Goal: Task Accomplishment & Management: Manage account settings

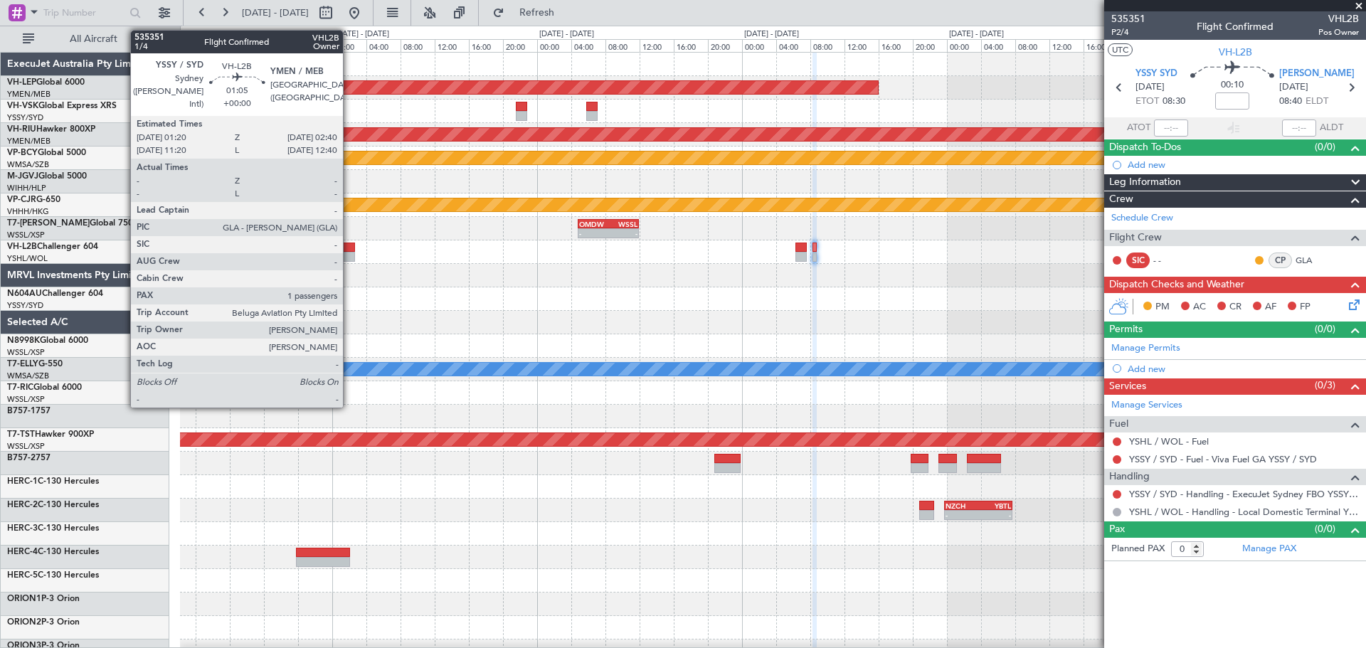
click at [349, 258] on div at bounding box center [348, 257] width 11 height 10
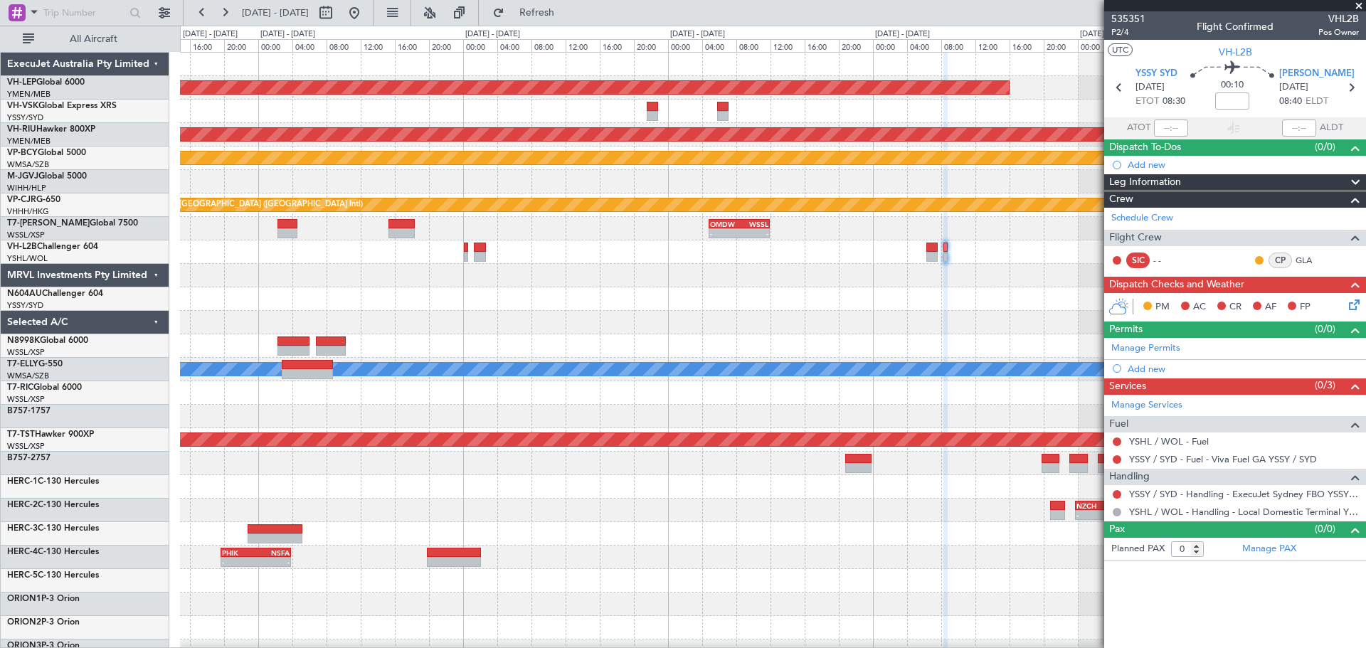
click at [799, 360] on div "Unplanned Maint Wichita (Wichita Mid-continent) Planned Maint [GEOGRAPHIC_DATA]…" at bounding box center [773, 440] width 1186 height 775
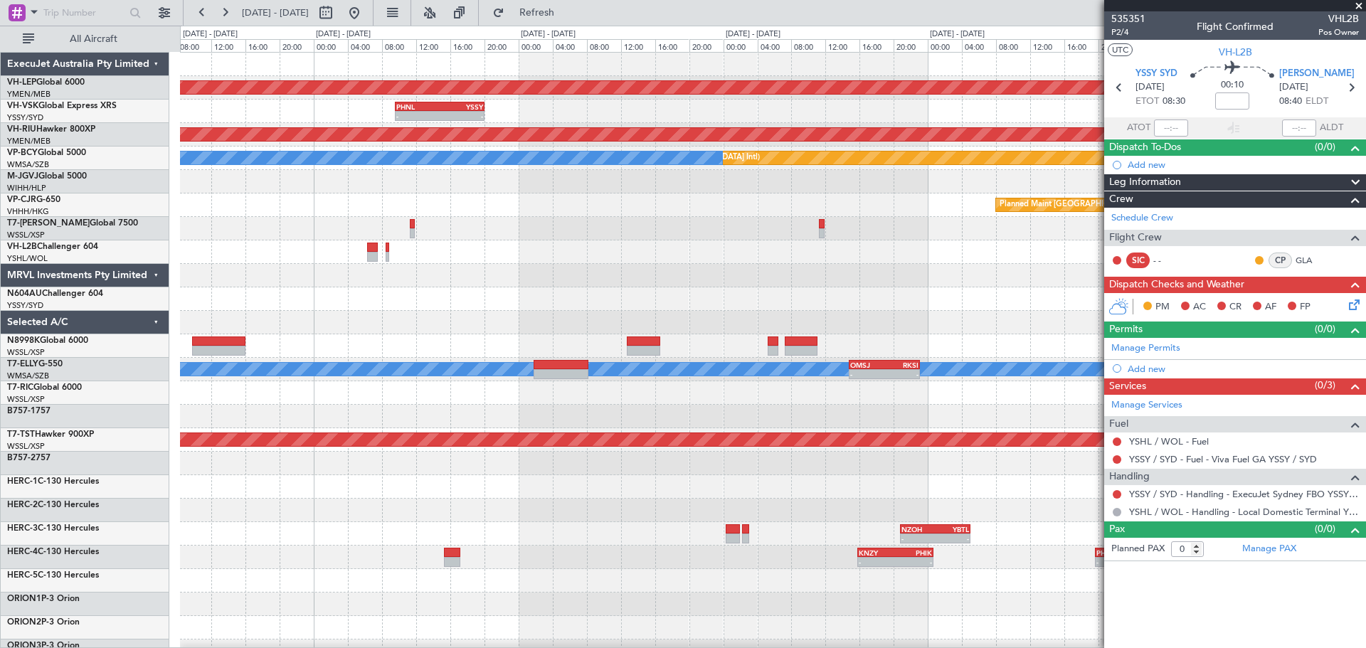
click at [813, 297] on div at bounding box center [773, 299] width 1186 height 23
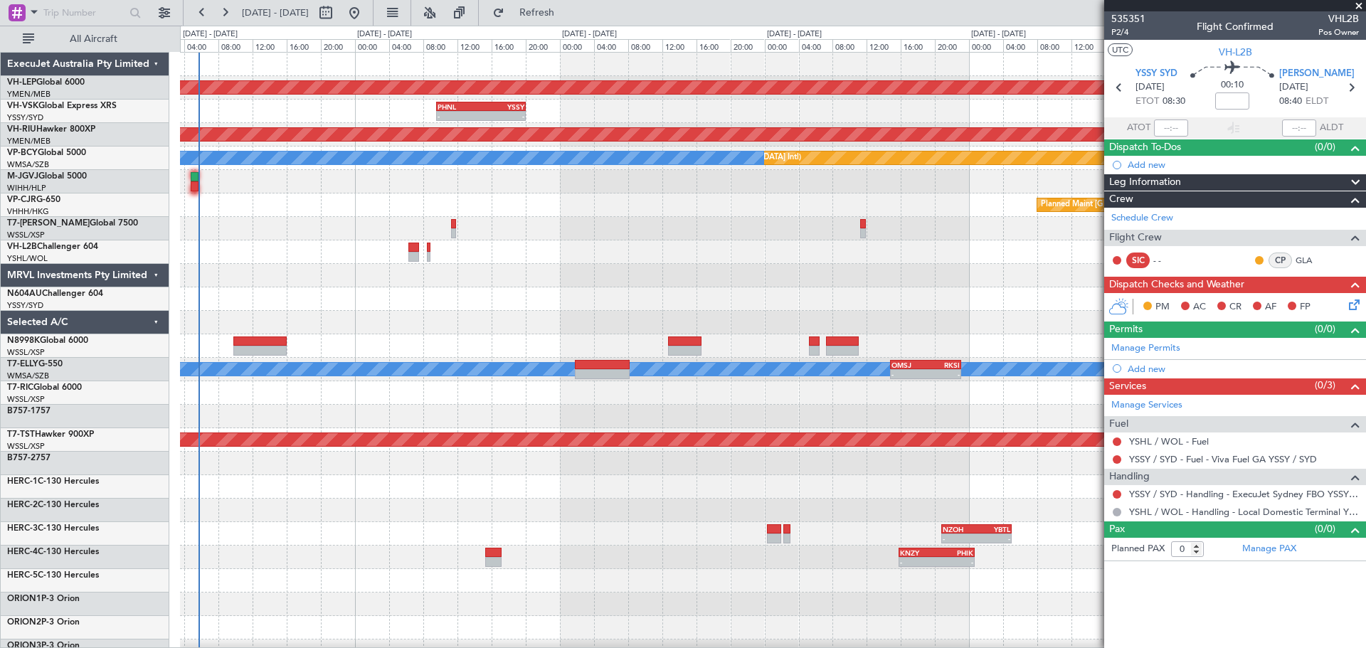
click at [507, 320] on div "Unplanned Maint Wichita (Wichita Mid-continent) PHNL 09:35 Z YSSY 20:05 Z - - P…" at bounding box center [773, 440] width 1186 height 775
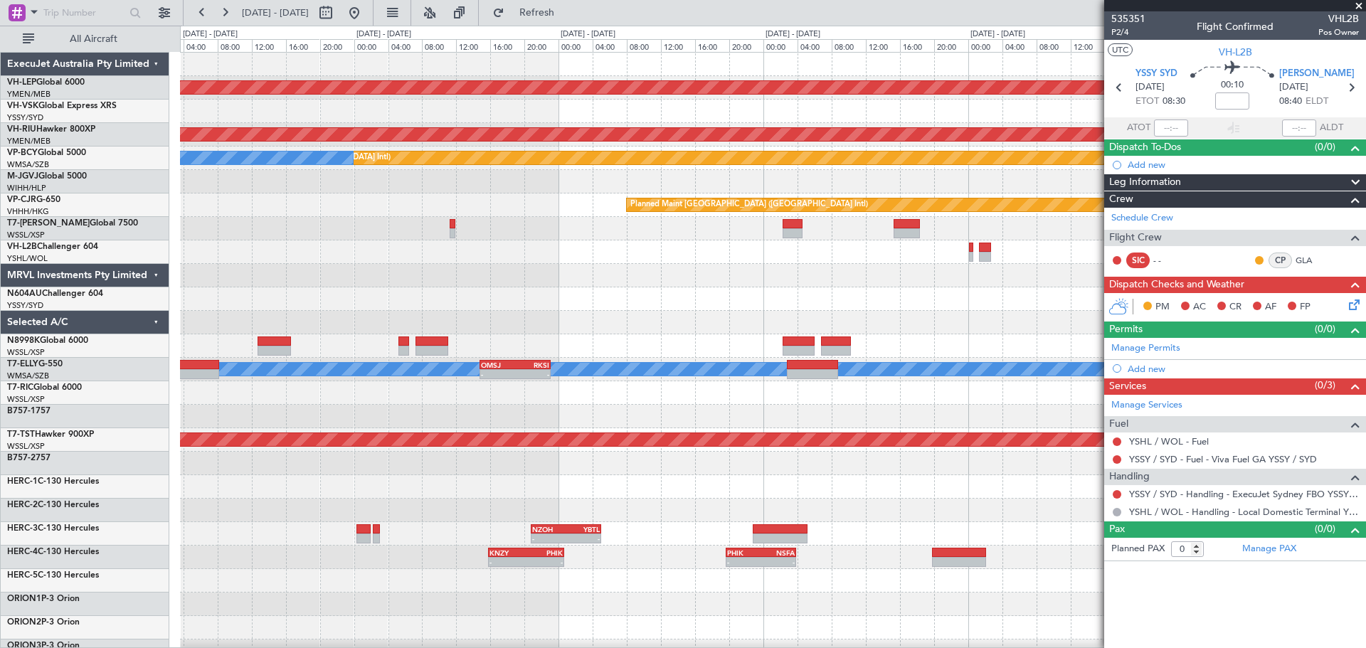
click at [505, 340] on div at bounding box center [773, 345] width 1186 height 23
click at [430, 326] on div "Unplanned Maint Wichita (Wichita Mid-continent) PHNL 09:35 Z YSSY 20:05 Z - - P…" at bounding box center [773, 440] width 1186 height 775
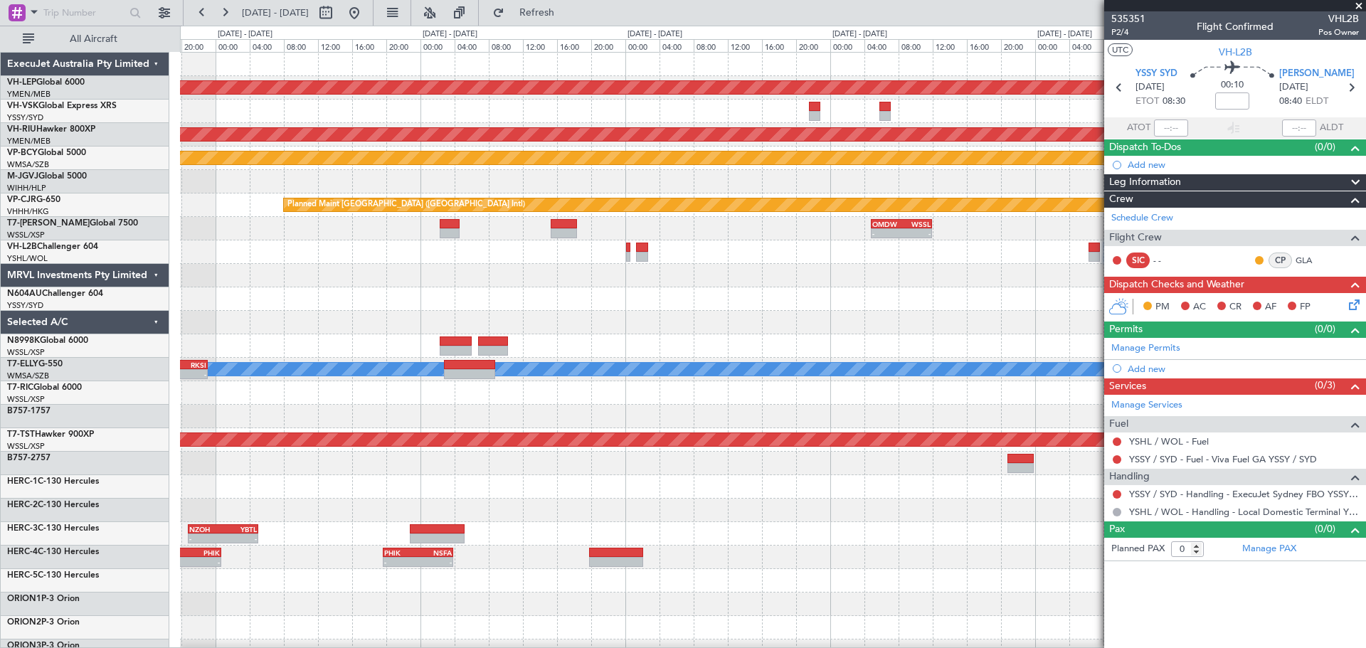
click at [1361, 1] on span at bounding box center [1359, 6] width 14 height 13
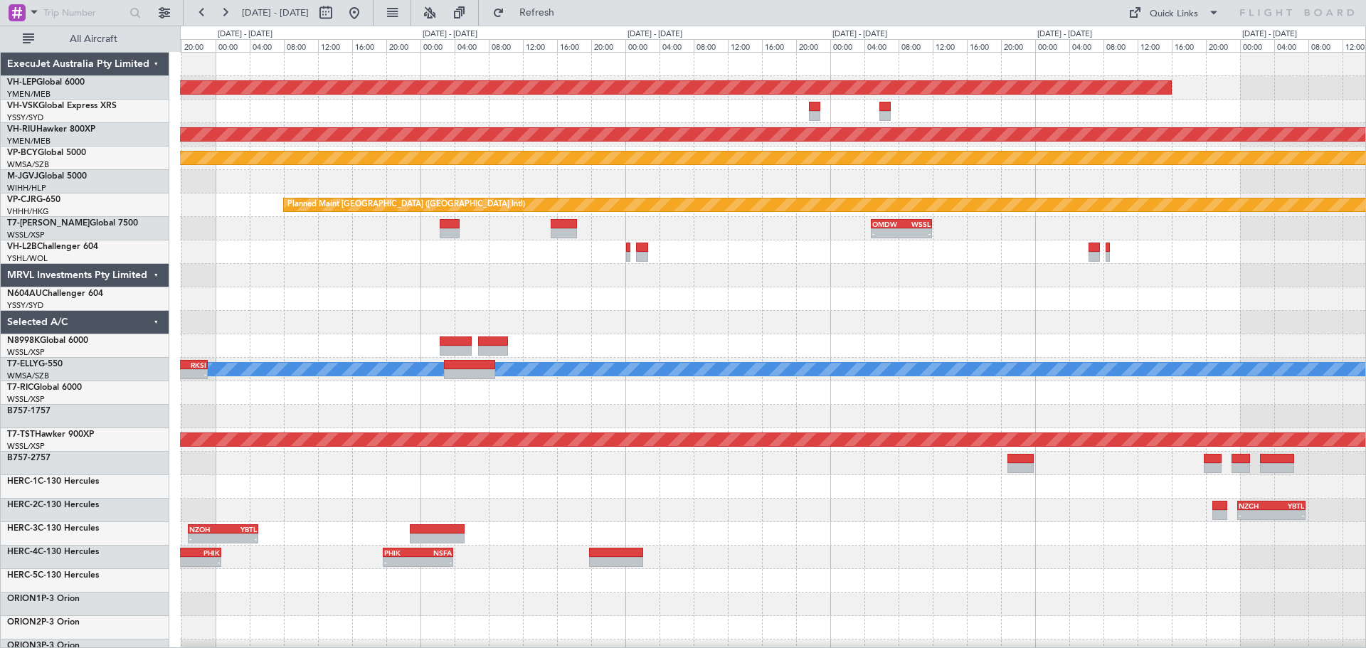
click at [635, 327] on div at bounding box center [773, 322] width 1186 height 23
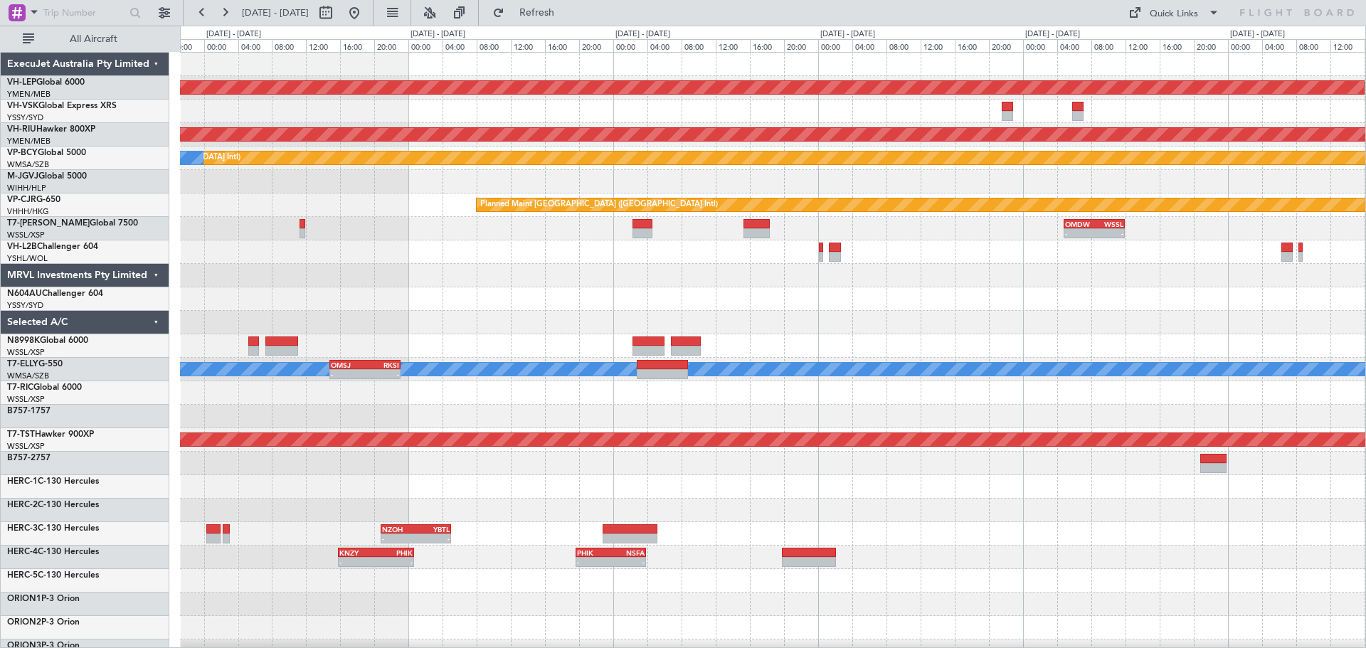
click at [712, 308] on div at bounding box center [773, 299] width 1186 height 23
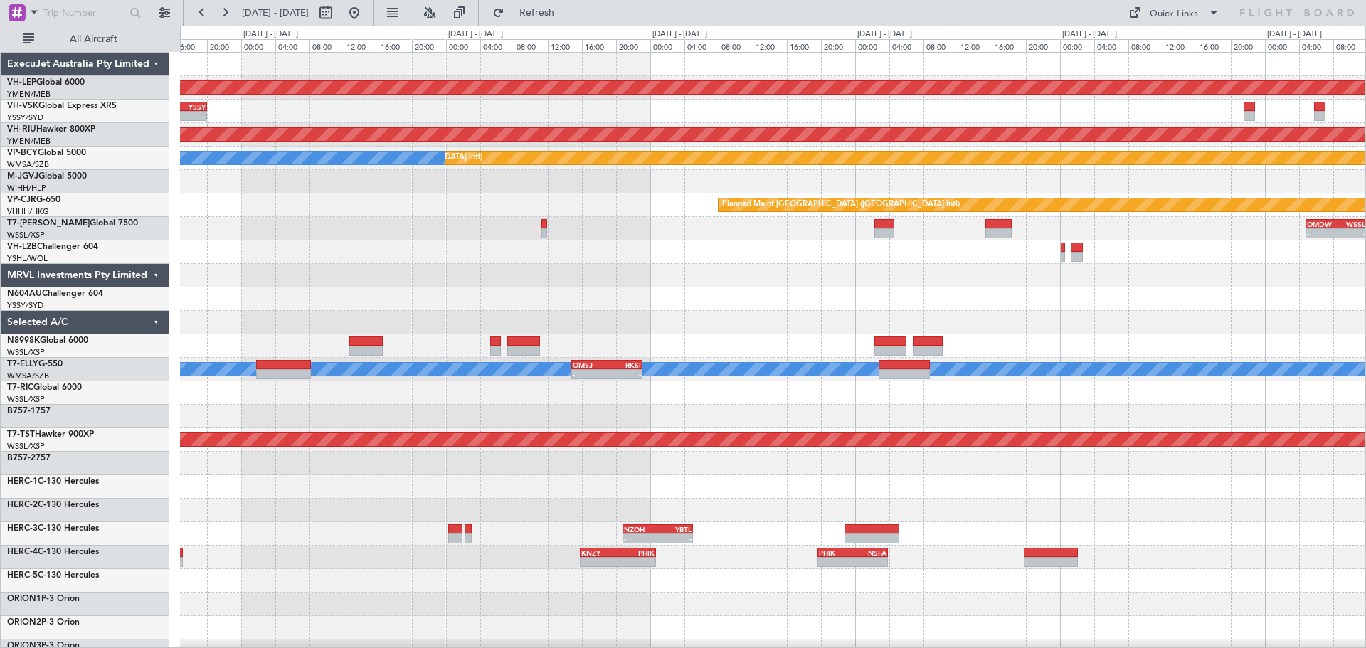
click at [801, 306] on div at bounding box center [773, 299] width 1186 height 23
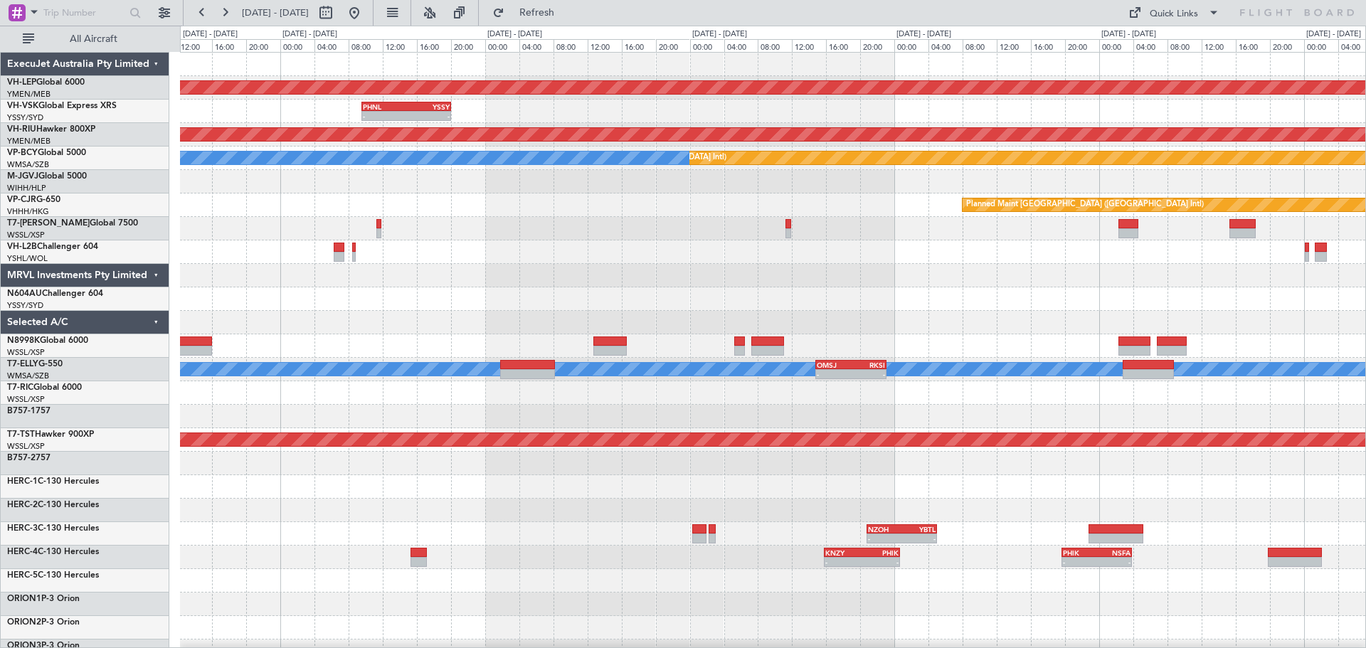
click at [895, 290] on div "Unplanned Maint Wichita (Wichita Mid-continent) PHNL 09:35 Z YSSY 20:05 Z - - P…" at bounding box center [773, 440] width 1186 height 775
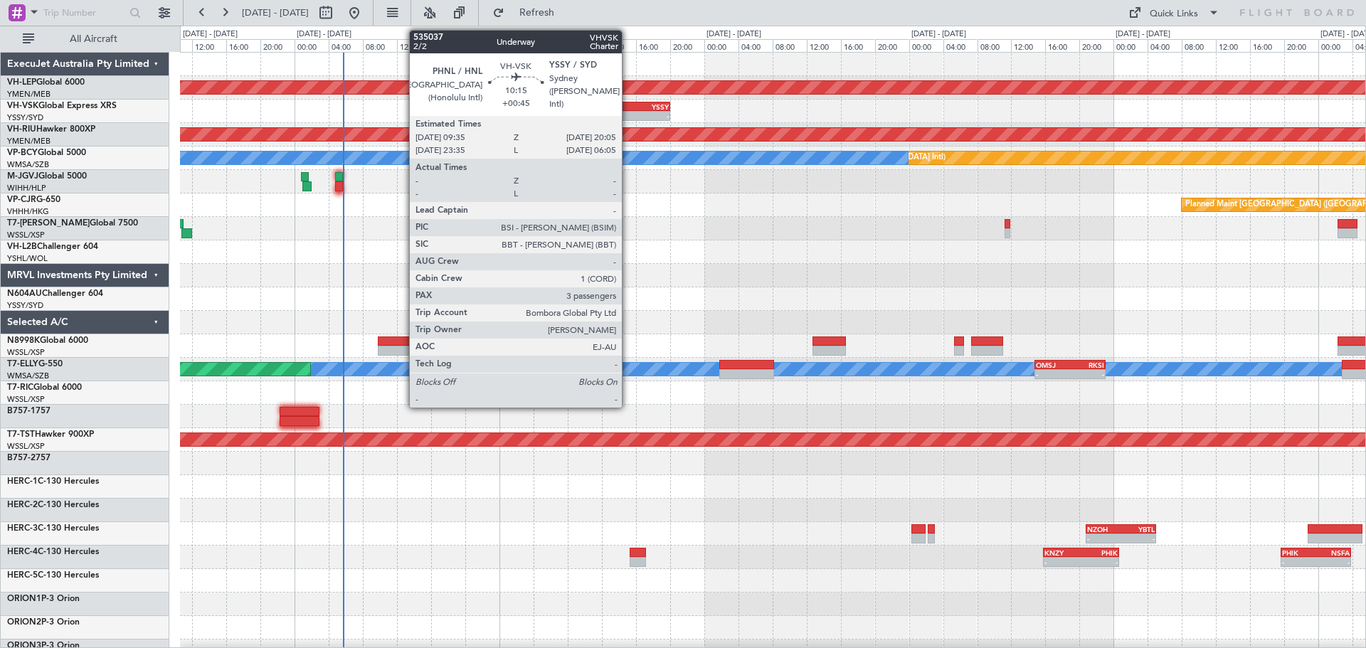
click at [628, 114] on div "-" at bounding box center [647, 116] width 43 height 9
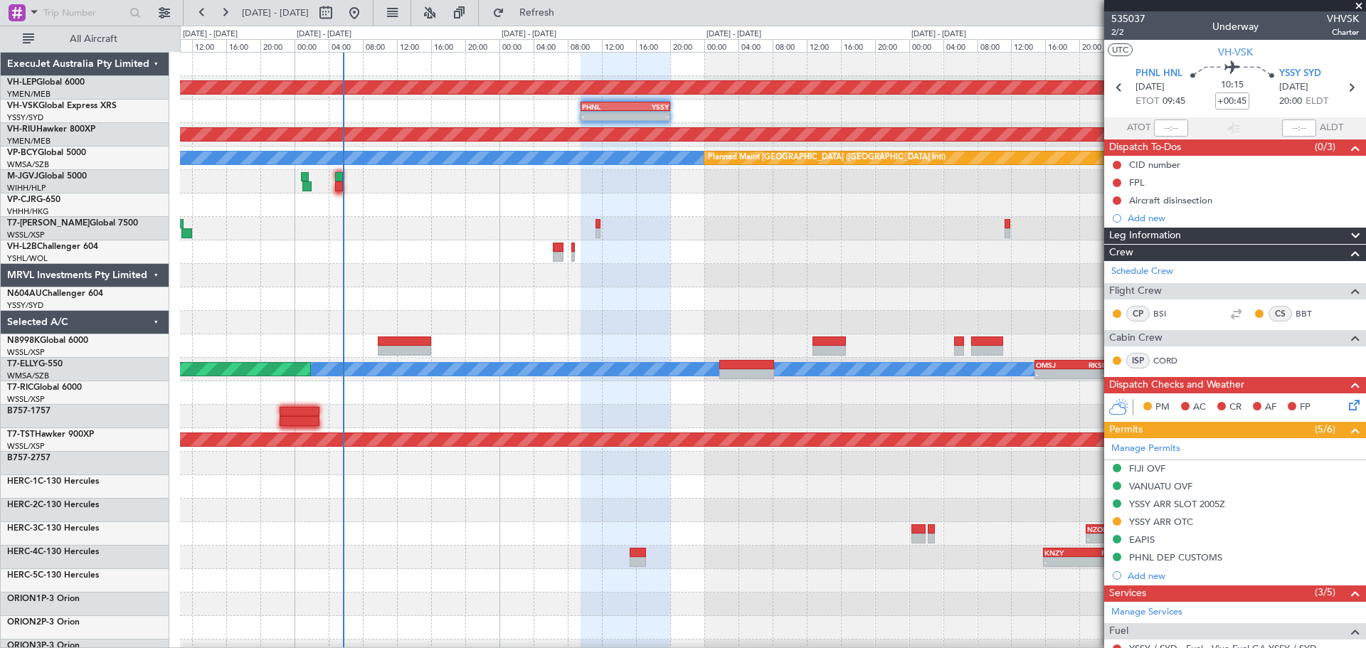
click at [659, 255] on div "Unplanned Maint Wichita (Wichita Mid-continent) - - PHNL 09:35 Z YSSY 20:05 Z P…" at bounding box center [773, 440] width 1186 height 775
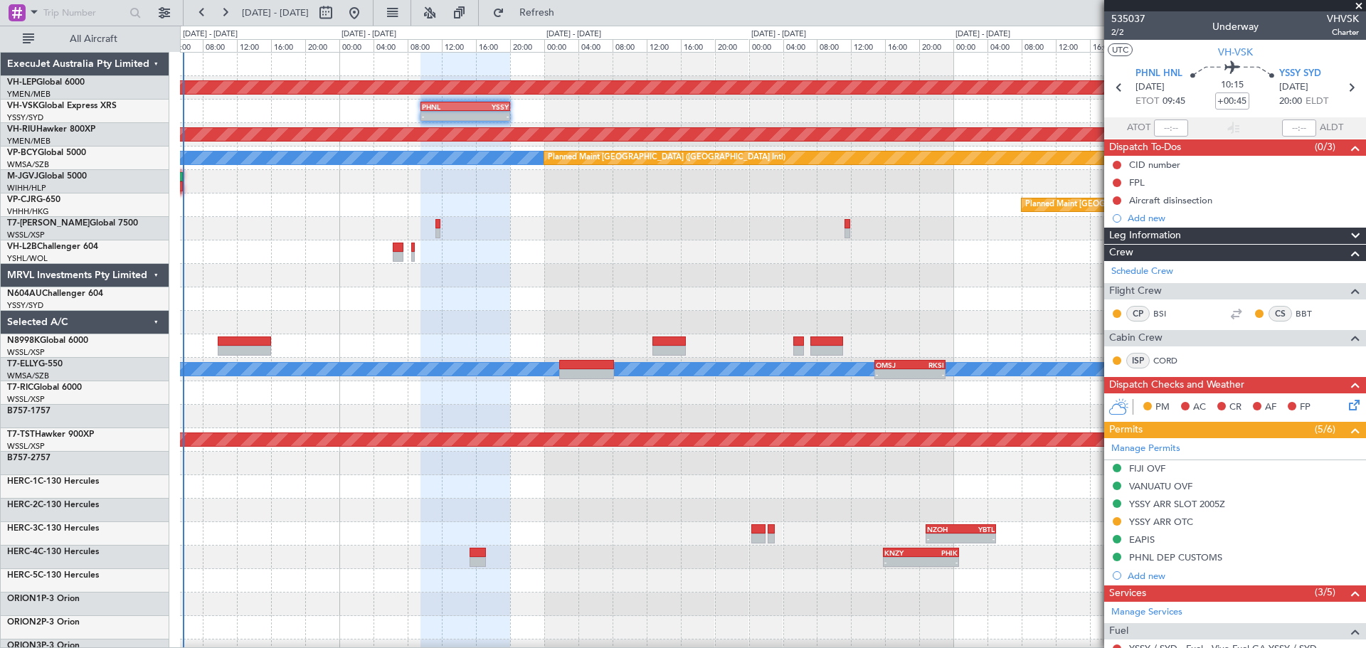
click at [609, 248] on div "Unplanned Maint Wichita (Wichita Mid-continent) - - PHNL 09:35 Z YSSY 20:05 Z P…" at bounding box center [773, 440] width 1186 height 775
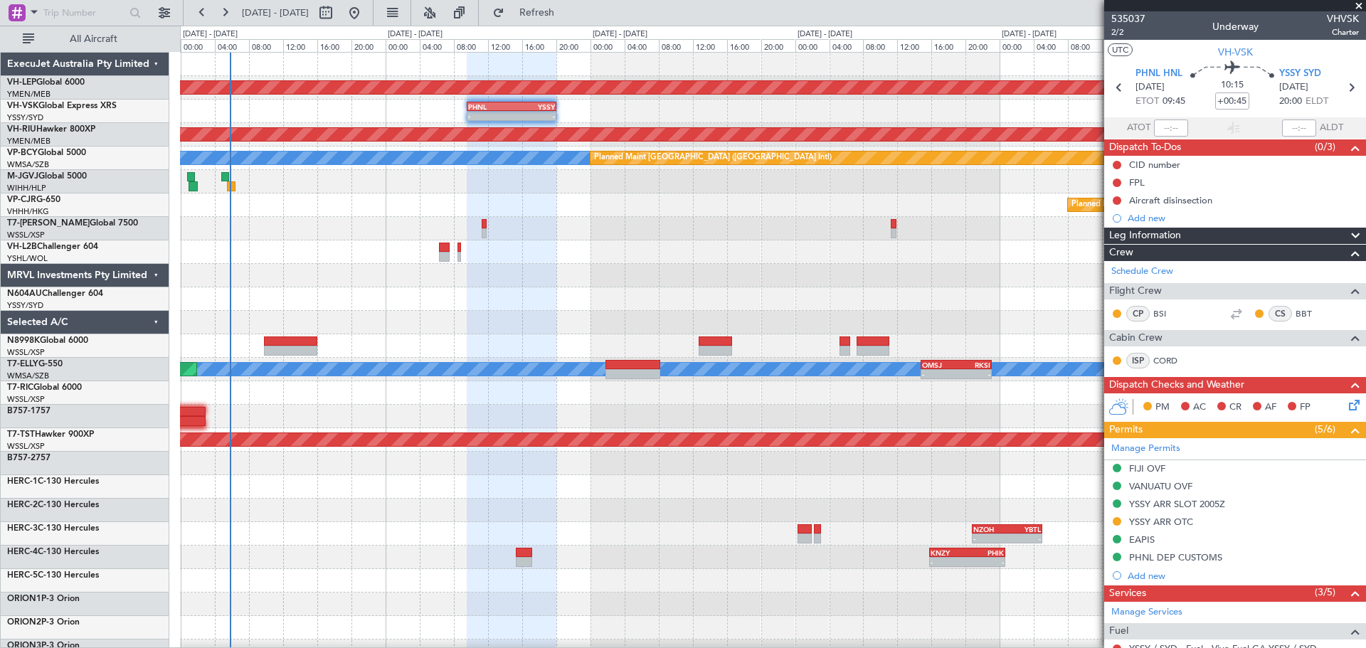
click at [630, 243] on div "Unplanned Maint Wichita (Wichita Mid-continent) - - PHNL 09:35 Z YSSY 20:05 Z P…" at bounding box center [773, 440] width 1186 height 775
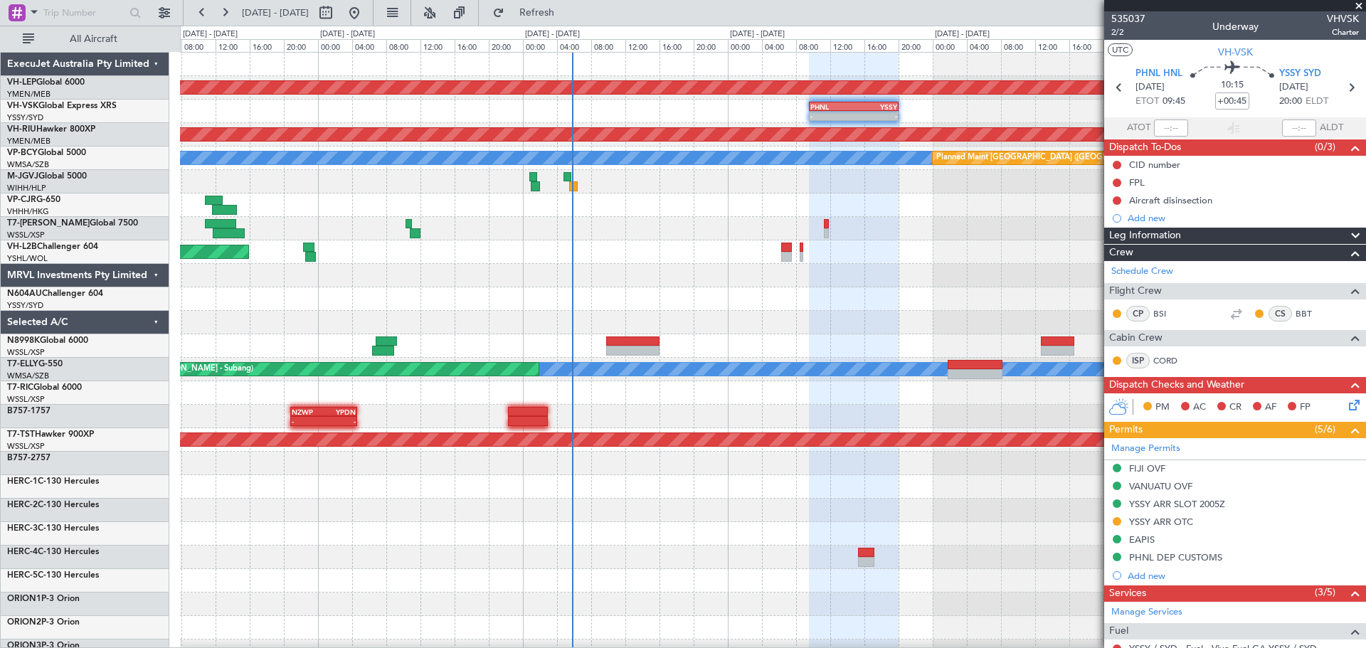
click at [777, 258] on div "Unplanned Maint Wichita (Wichita Mid-continent) - - PHNL 09:35 Z YSSY 20:05 Z P…" at bounding box center [773, 440] width 1186 height 775
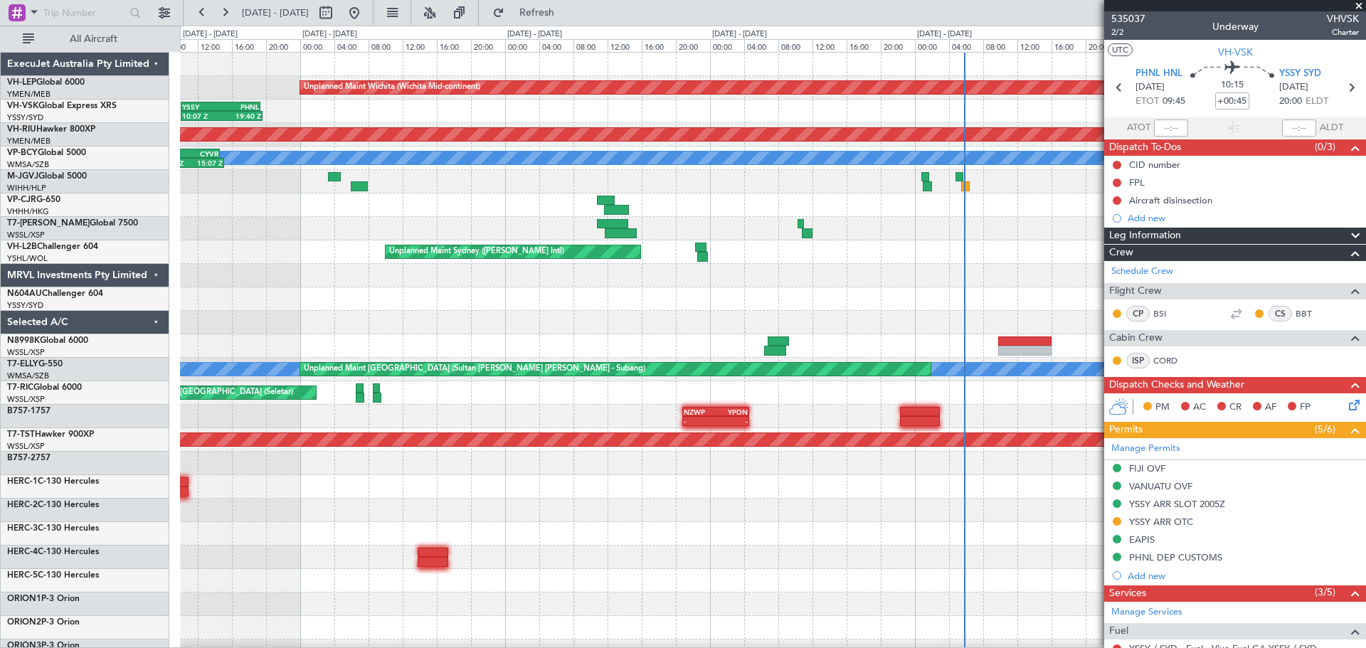
click at [390, 248] on div "Unplanned Maint Wichita (Wichita Mid-continent) - - PHNL 09:35 Z YSSY 20:05 Z 1…" at bounding box center [773, 440] width 1186 height 775
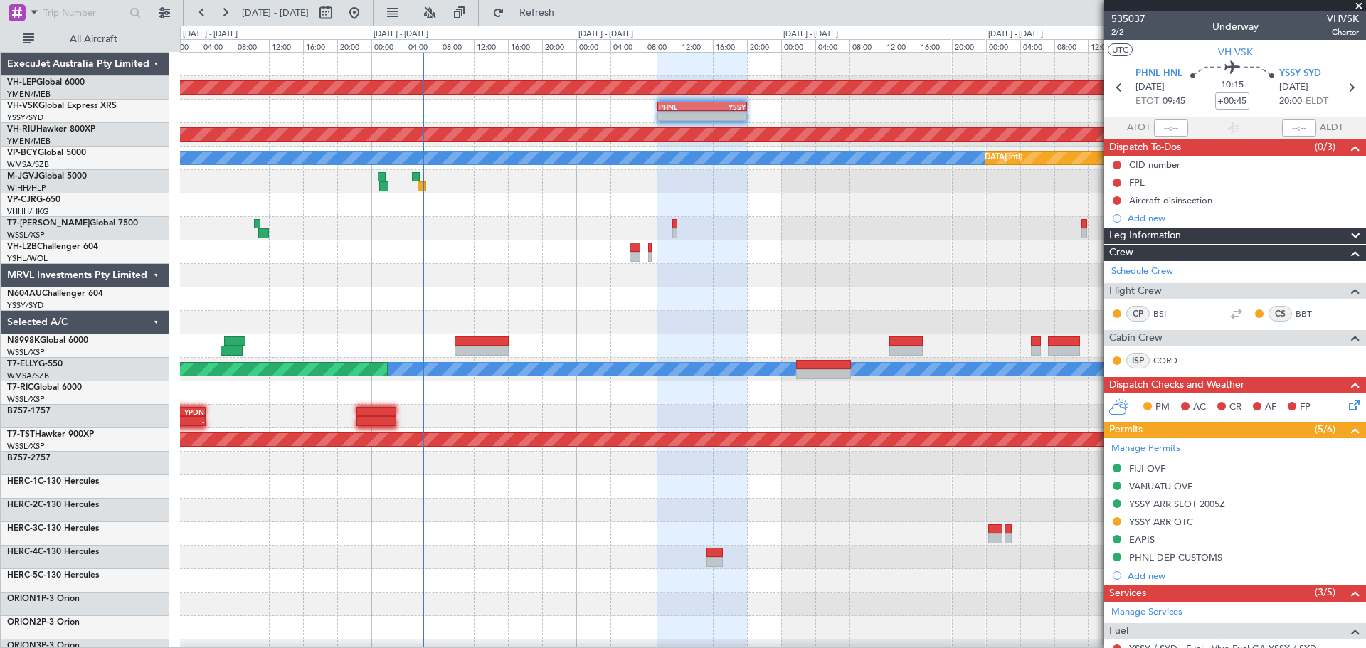
click at [288, 330] on div "Unplanned Maint Wichita (Wichita Mid-continent) - - PHNL 09:35 Z YSSY 20:05 Z P…" at bounding box center [773, 440] width 1186 height 775
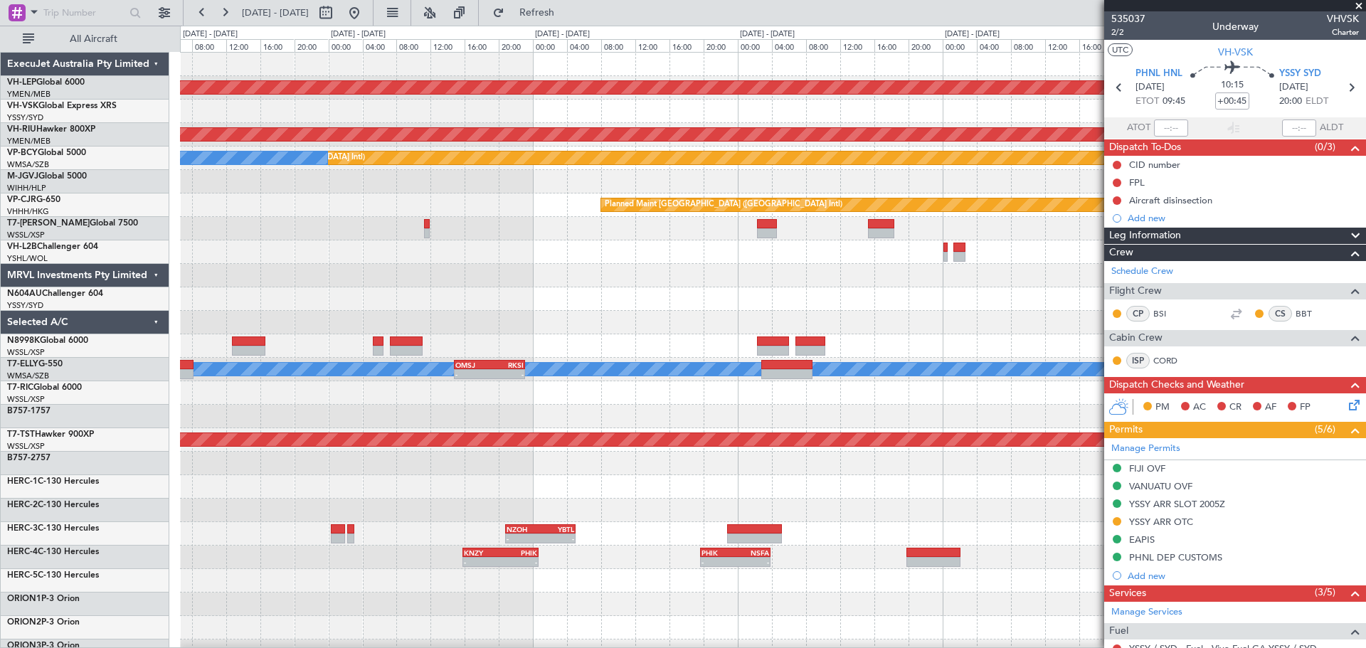
click at [567, 319] on div "Unplanned Maint Wichita (Wichita Mid-continent) PHNL 09:35 Z YSSY 20:05 Z - - P…" at bounding box center [773, 440] width 1186 height 775
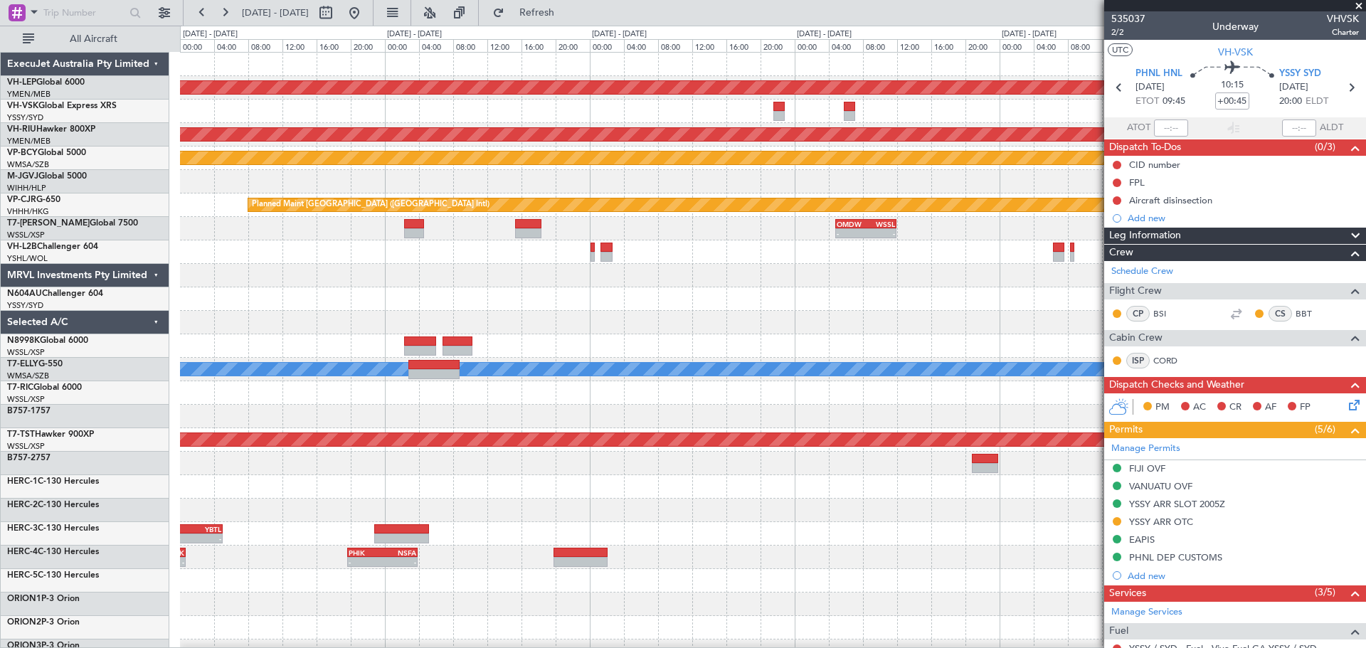
click at [567, 302] on div "Unplanned Maint Wichita (Wichita Mid-continent) Planned Maint [GEOGRAPHIC_DATA]…" at bounding box center [773, 440] width 1186 height 775
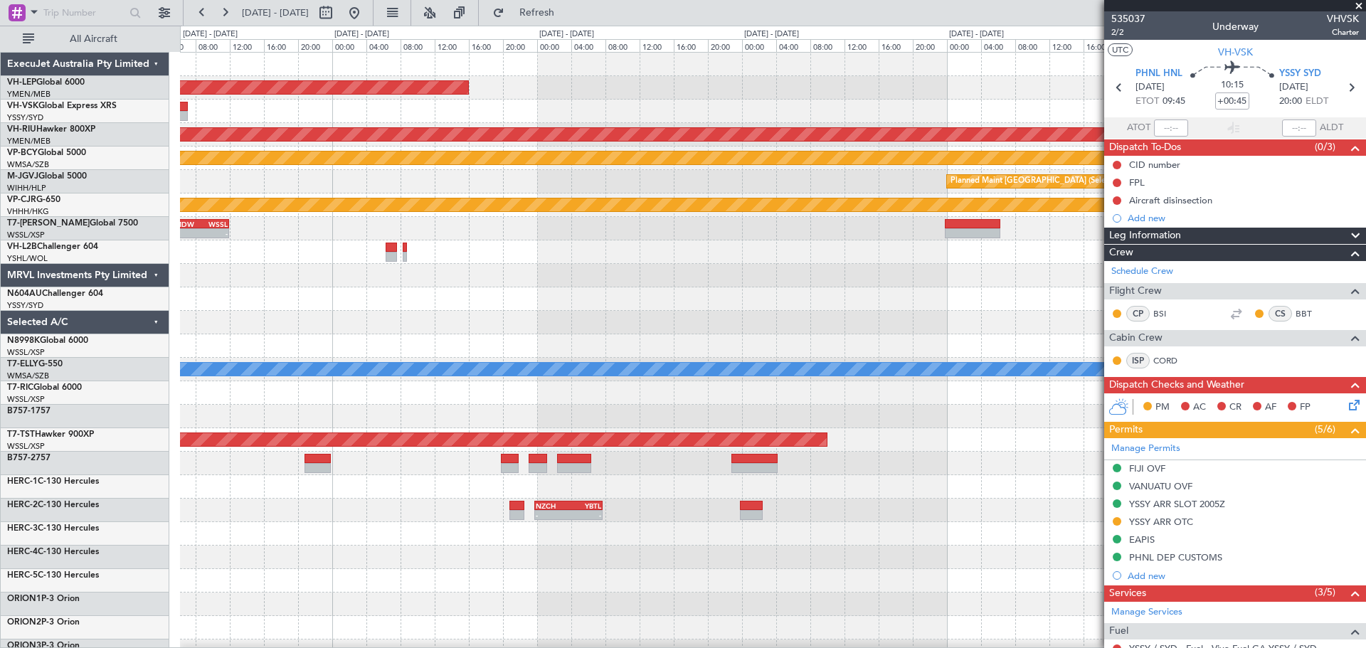
click at [919, 319] on div "Unplanned Maint Wichita (Wichita Mid-continent) Planned Maint [GEOGRAPHIC_DATA]…" at bounding box center [773, 440] width 1186 height 775
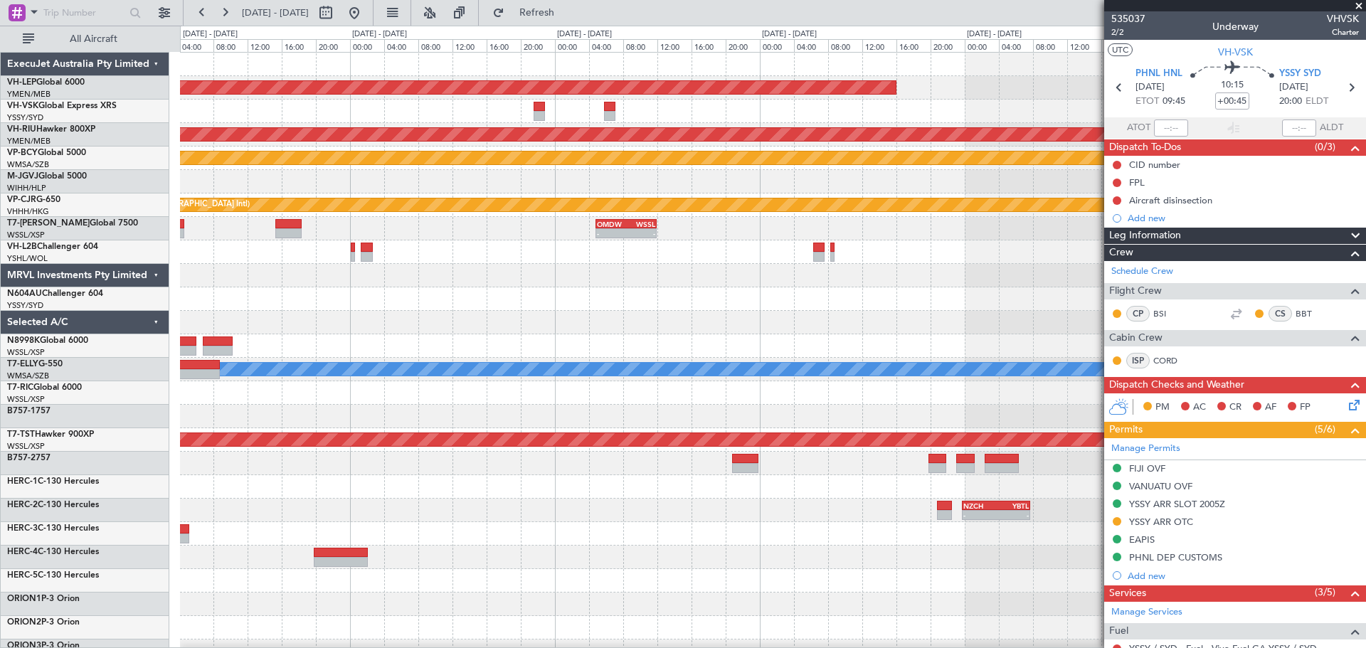
click at [784, 300] on div "Unplanned Maint Wichita (Wichita Mid-continent) Planned Maint [GEOGRAPHIC_DATA]…" at bounding box center [773, 440] width 1186 height 775
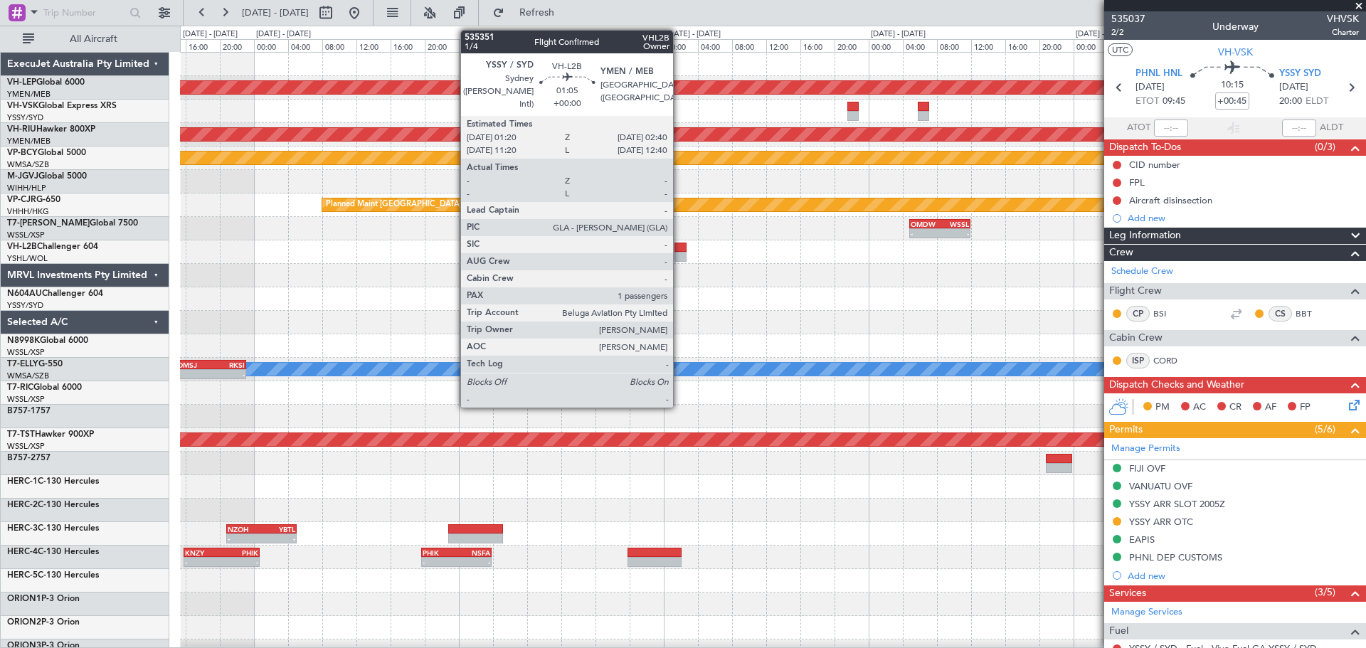
click at [680, 250] on div at bounding box center [680, 248] width 11 height 10
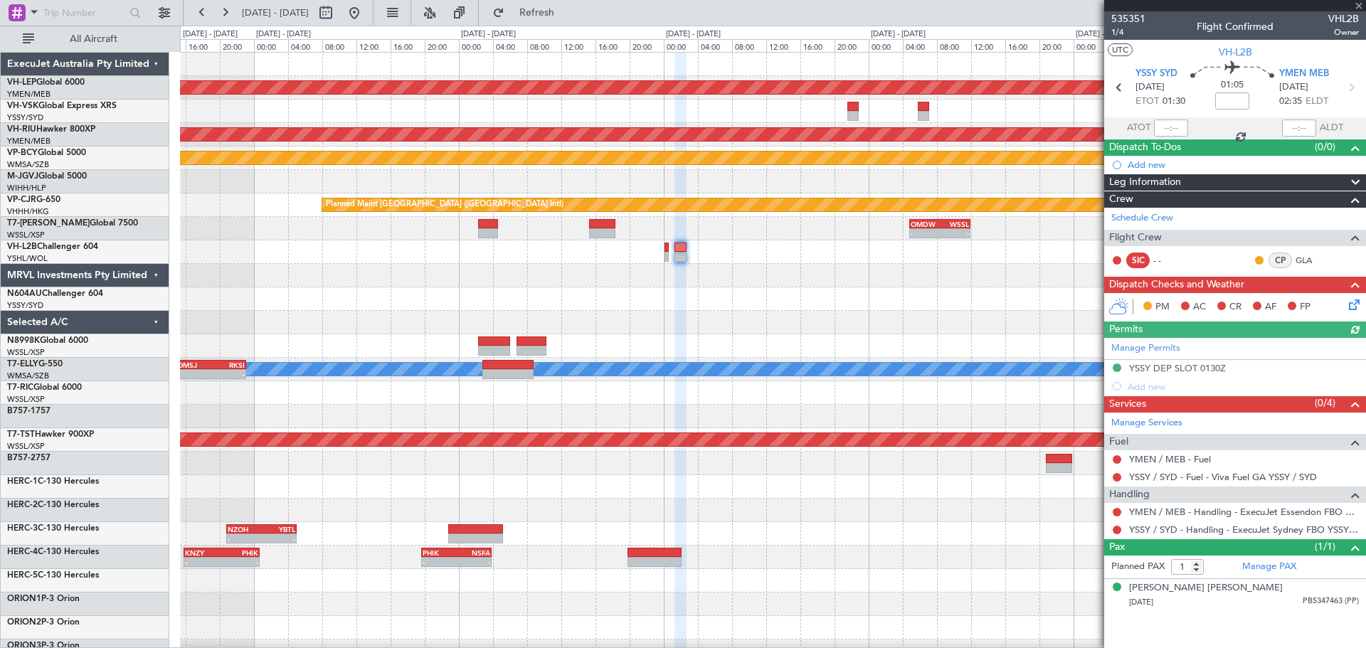
click at [581, 326] on div "Unplanned Maint Wichita (Wichita Mid-continent) Planned Maint [GEOGRAPHIC_DATA]…" at bounding box center [773, 440] width 1186 height 775
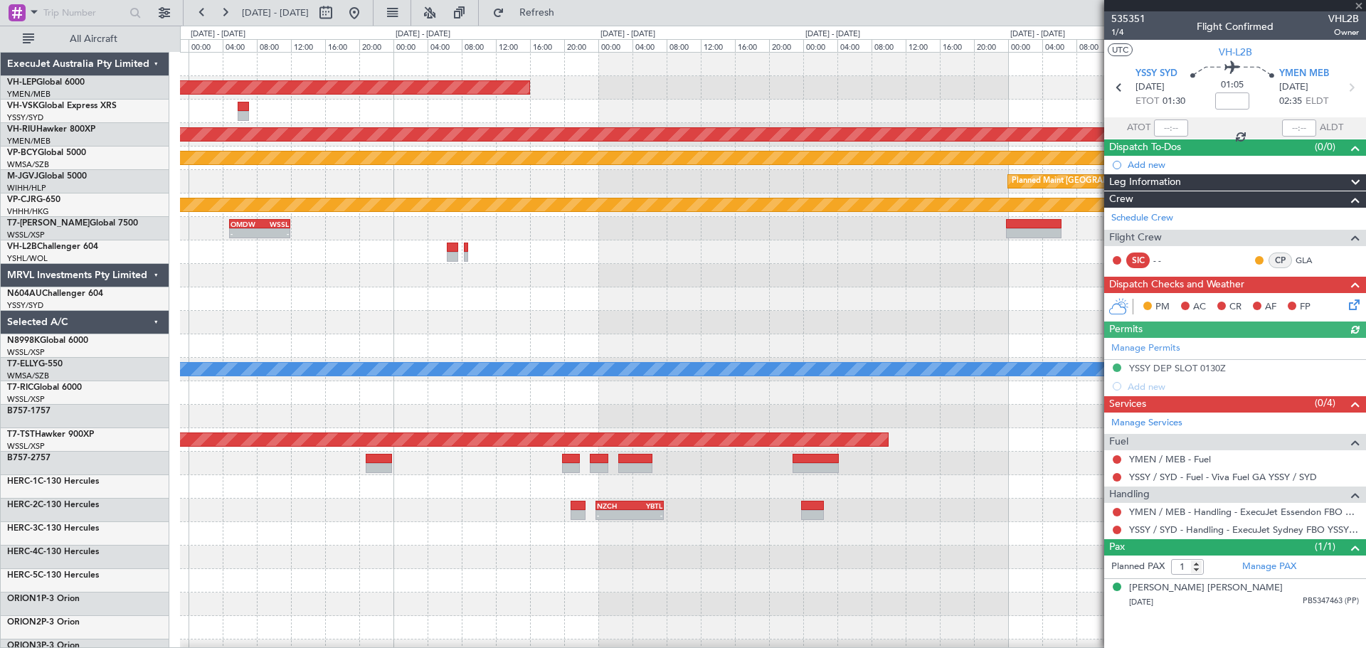
click at [507, 328] on div "Unplanned Maint Wichita (Wichita Mid-continent) Planned Maint [GEOGRAPHIC_DATA]…" at bounding box center [773, 440] width 1186 height 775
click at [539, 320] on div "Unplanned Maint Wichita (Wichita Mid-continent) Planned Maint [GEOGRAPHIC_DATA]…" at bounding box center [773, 440] width 1186 height 775
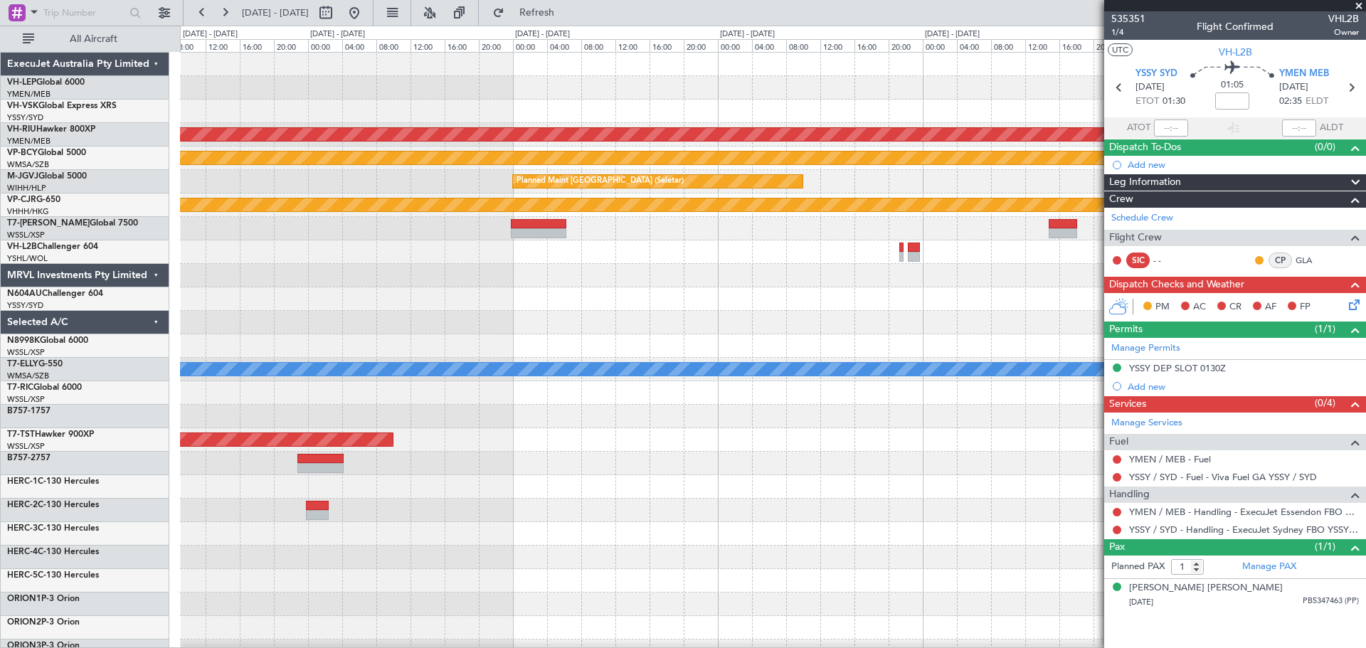
click at [580, 320] on div "Unplanned Maint Wichita (Wichita Mid-continent) Planned Maint [GEOGRAPHIC_DATA]…" at bounding box center [773, 440] width 1186 height 775
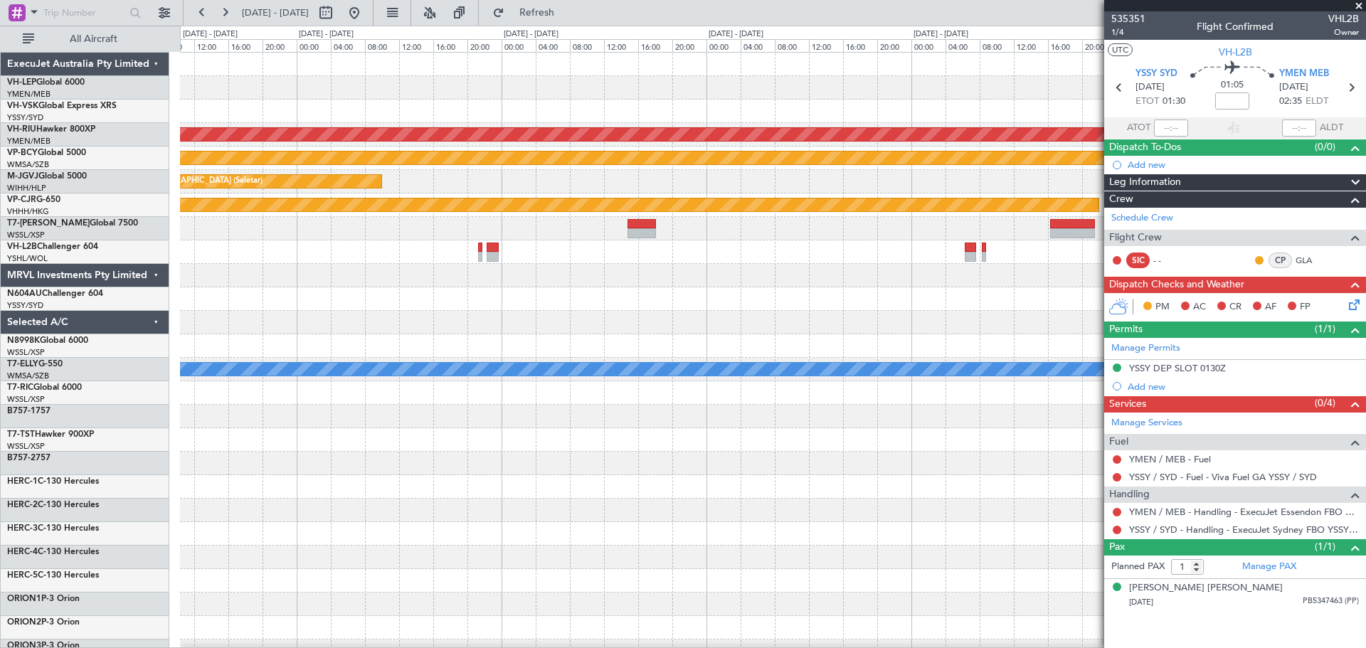
click at [550, 325] on div "Planned Maint [GEOGRAPHIC_DATA] ([GEOGRAPHIC_DATA]) Planned Maint [GEOGRAPHIC_D…" at bounding box center [773, 440] width 1186 height 775
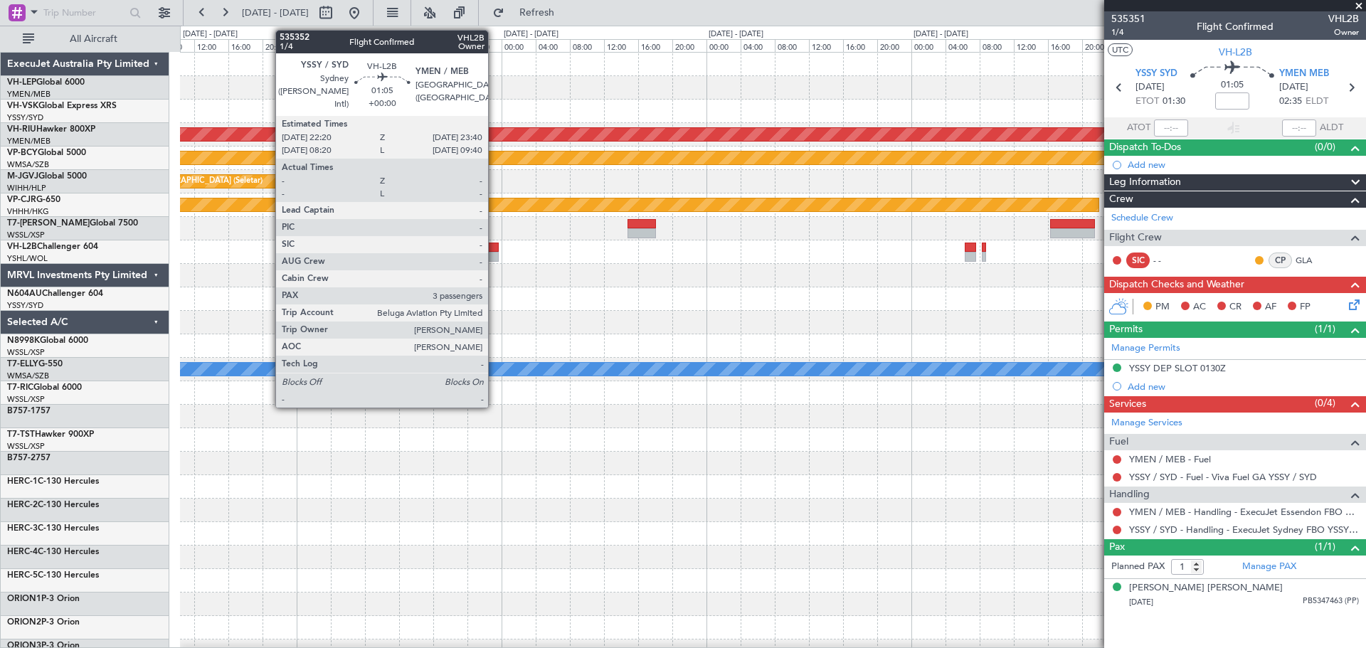
click at [495, 255] on div at bounding box center [492, 257] width 11 height 10
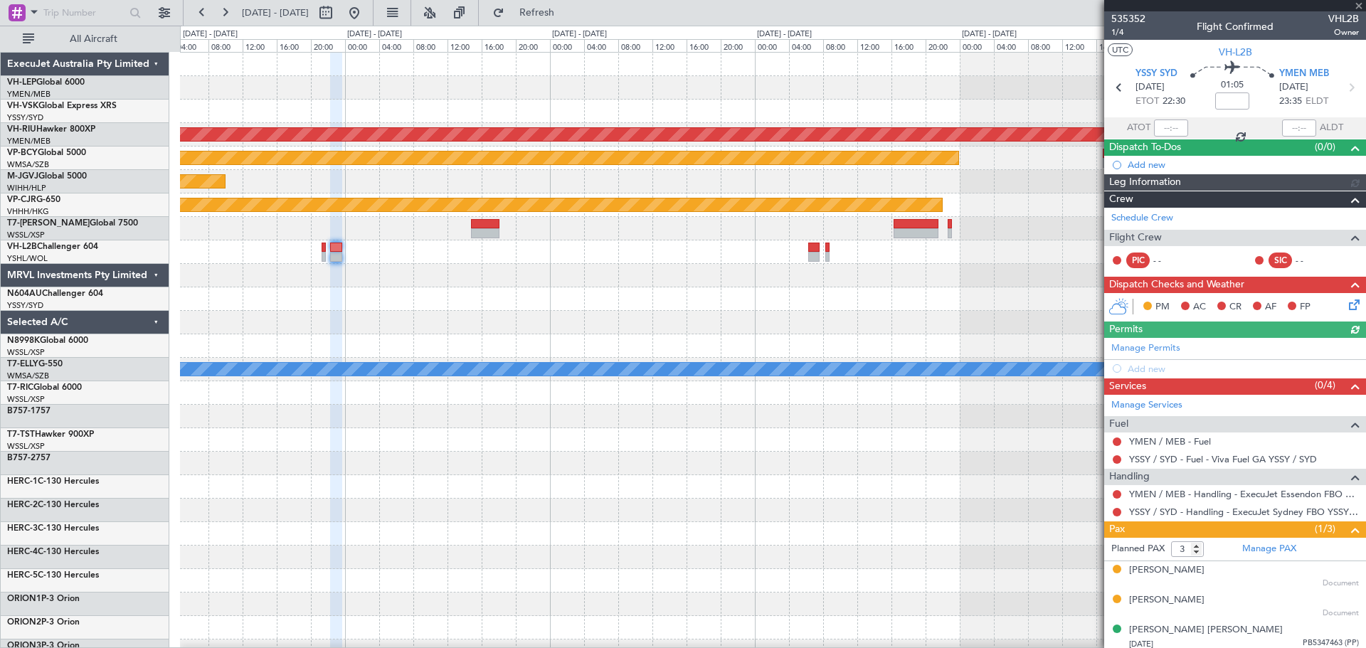
click at [333, 395] on div "Planned Maint [GEOGRAPHIC_DATA] ([GEOGRAPHIC_DATA]) Planned Maint [GEOGRAPHIC_D…" at bounding box center [773, 440] width 1186 height 775
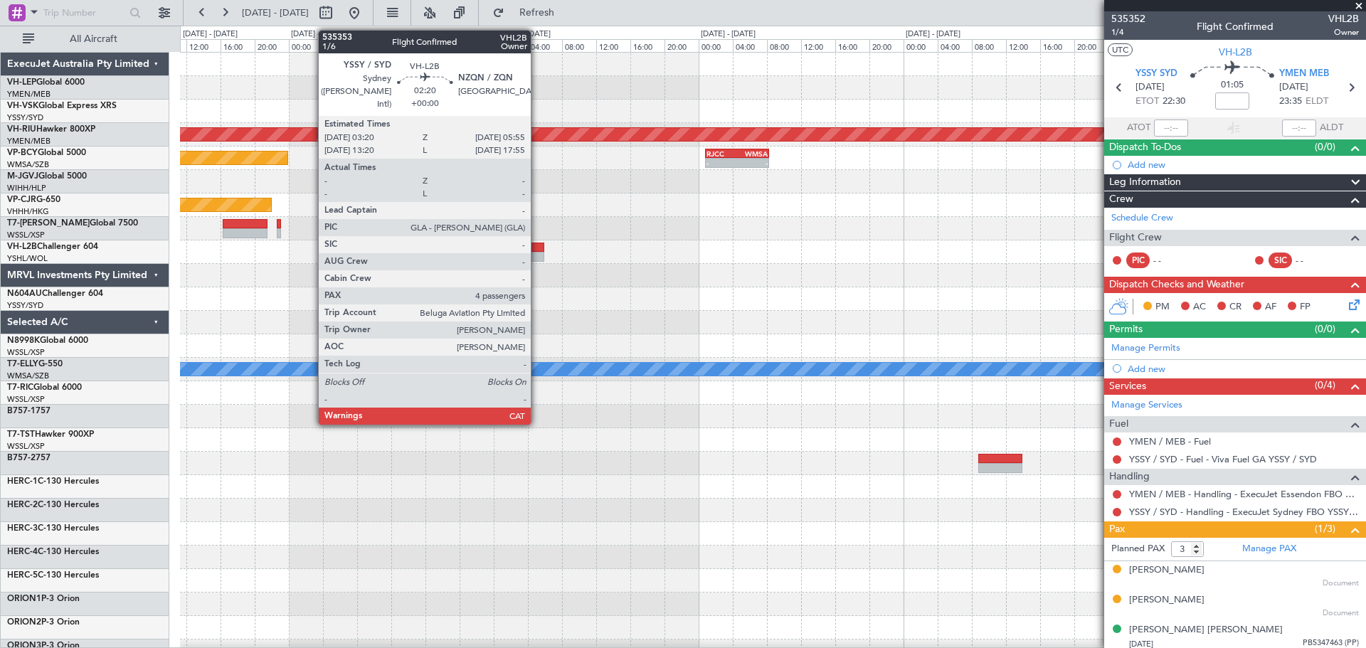
click at [537, 258] on div at bounding box center [533, 257] width 22 height 10
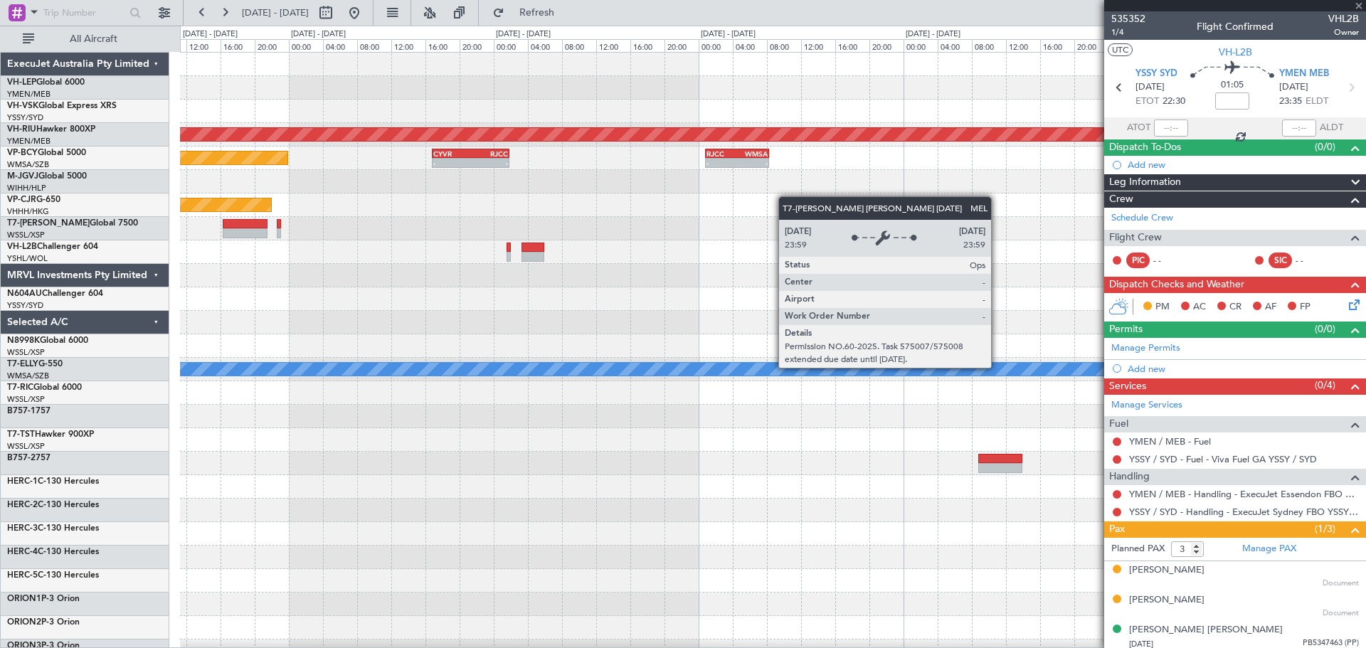
type input "4"
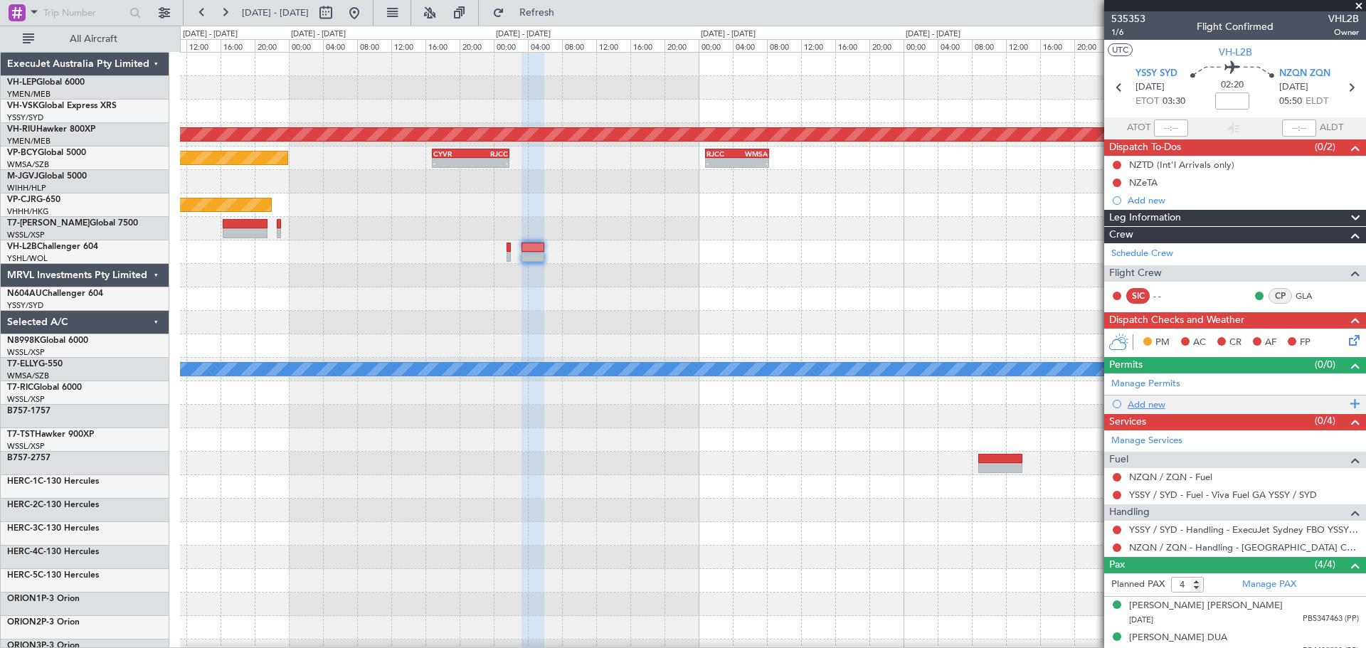
click at [1155, 404] on div "Add new" at bounding box center [1237, 405] width 218 height 12
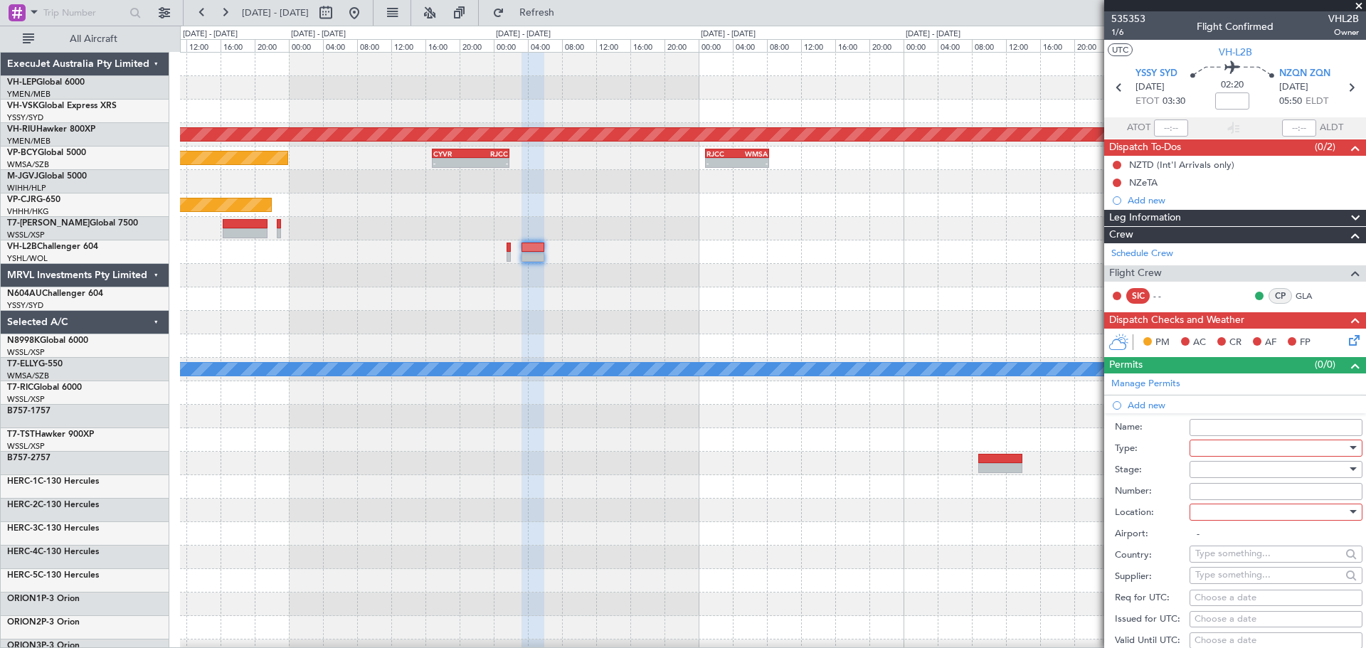
click at [1230, 449] on div at bounding box center [1272, 448] width 152 height 21
click at [1228, 522] on span "Parking" at bounding box center [1270, 526] width 149 height 21
click at [1220, 475] on div at bounding box center [1272, 469] width 152 height 21
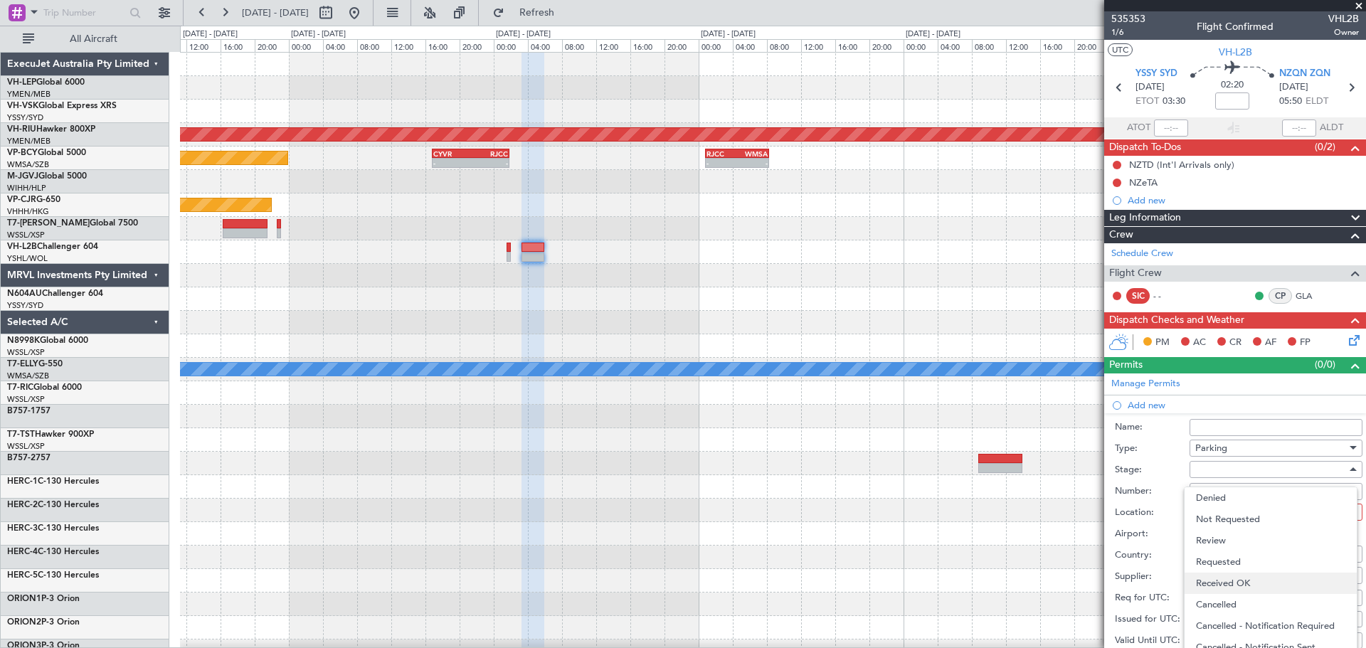
click at [1216, 581] on span "Received OK" at bounding box center [1270, 583] width 149 height 21
click at [1220, 516] on div at bounding box center [1272, 512] width 152 height 21
click at [1213, 579] on span "Arrival" at bounding box center [1270, 583] width 149 height 21
type input "NZQN / ZQN"
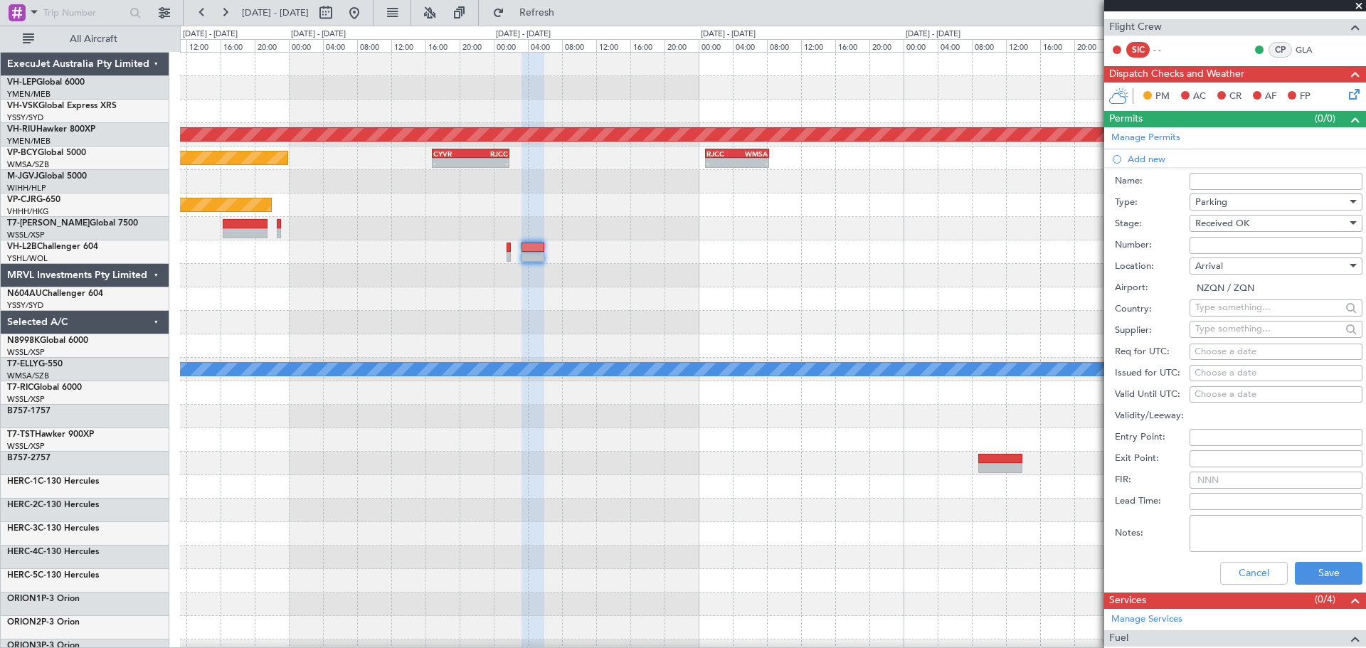
scroll to position [285, 0]
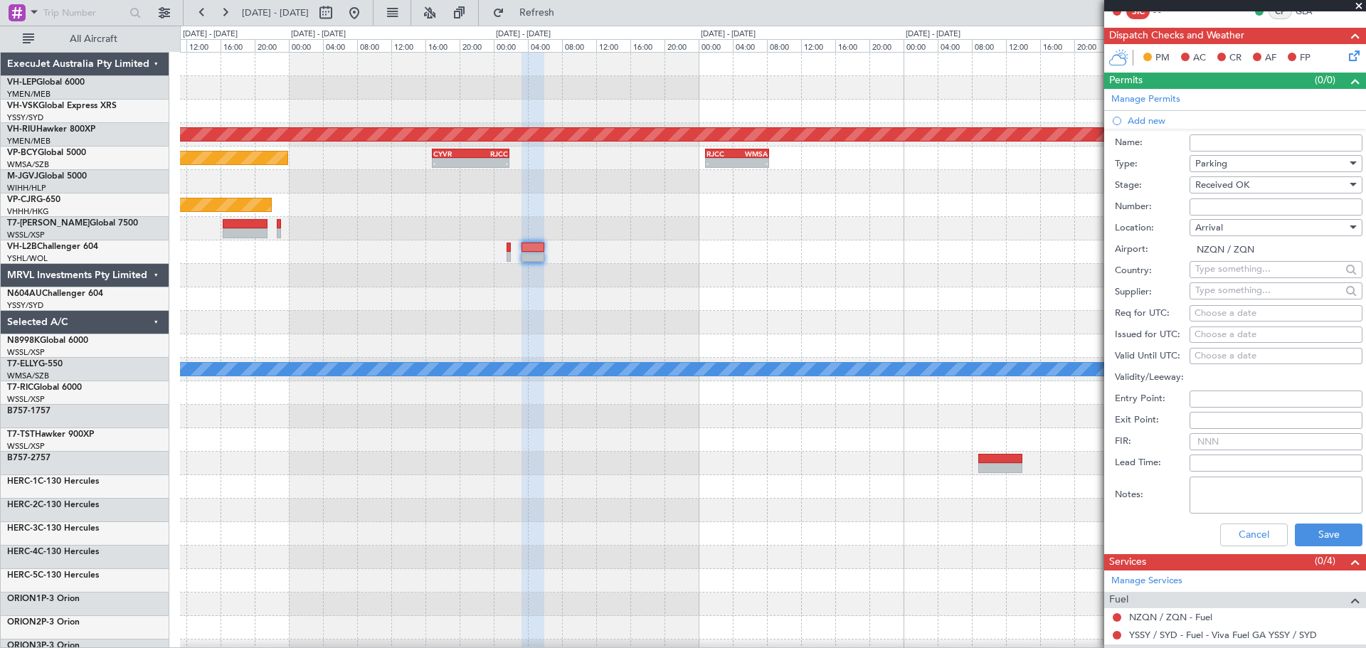
click at [1218, 483] on textarea "Notes:" at bounding box center [1276, 495] width 173 height 37
type textarea "b"
type textarea "Booked by [PERSON_NAME] - [DATE] email."
click at [1322, 529] on button "Save" at bounding box center [1329, 535] width 68 height 23
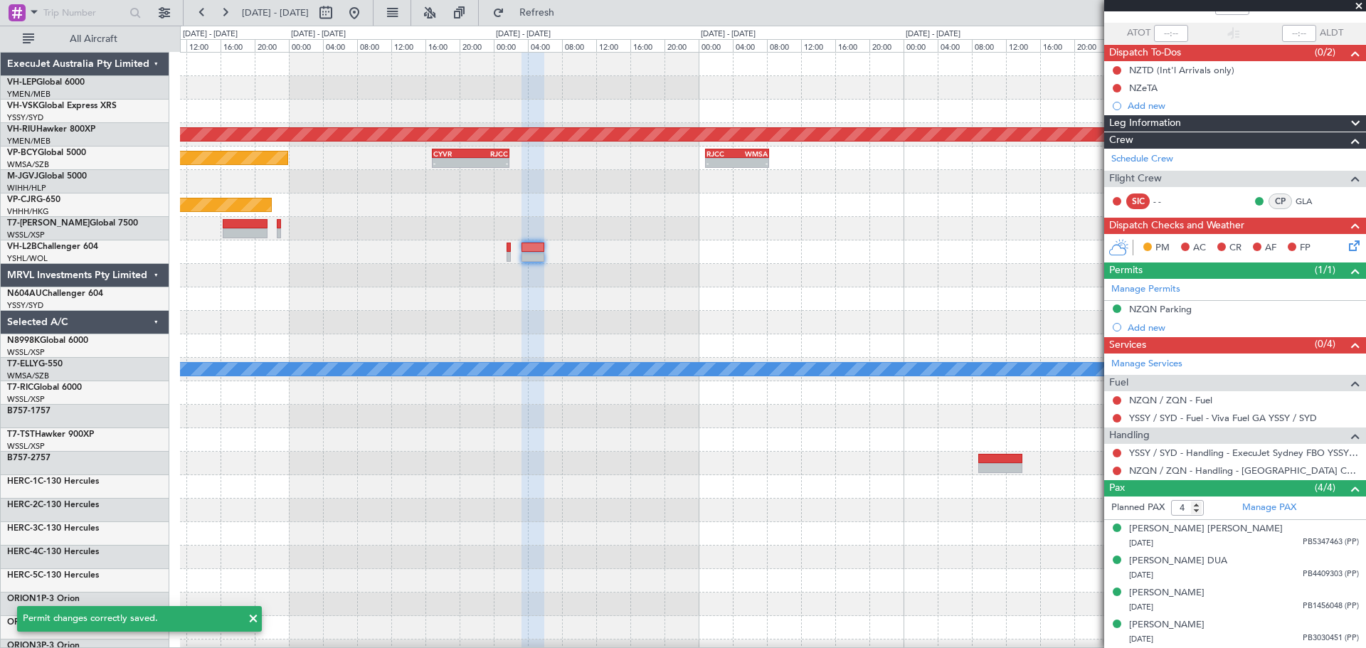
scroll to position [94, 0]
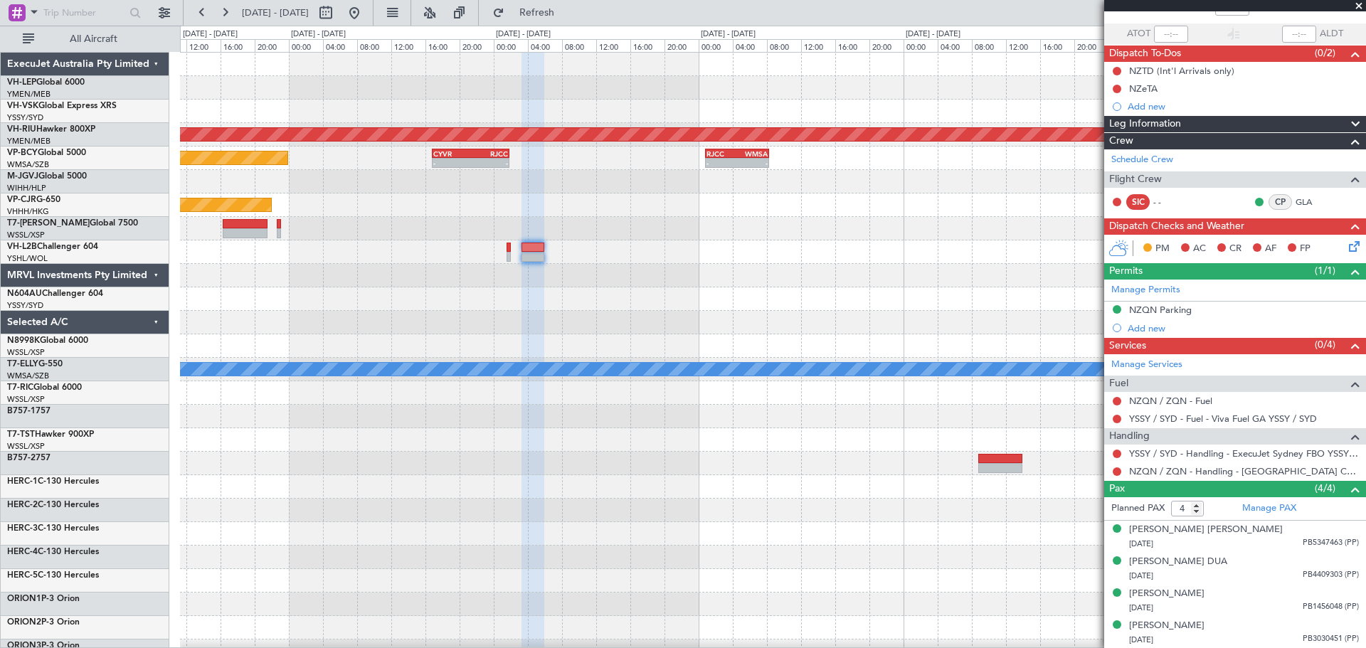
click at [221, 378] on div "Planned Maint [GEOGRAPHIC_DATA] ([GEOGRAPHIC_DATA]) Planned Maint [GEOGRAPHIC_D…" at bounding box center [773, 440] width 1186 height 775
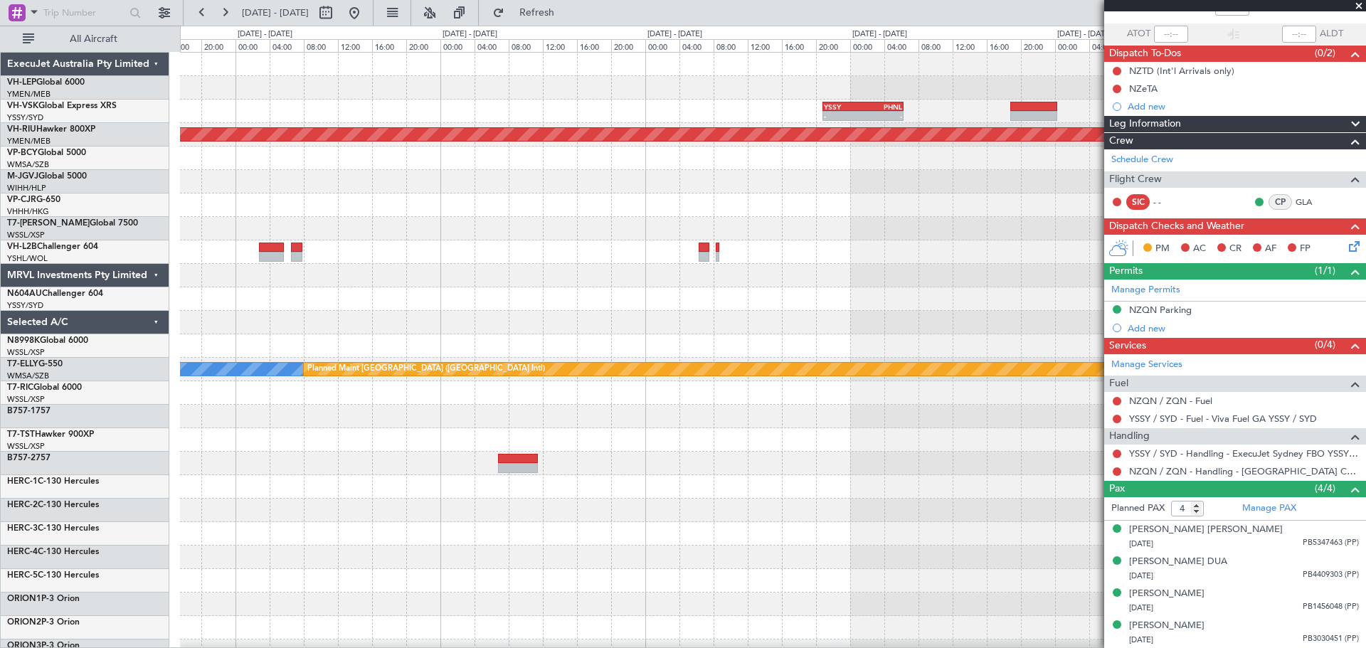
click at [502, 355] on div "YSSY 20:50 Z PHNL 06:20 Z - - Planned Maint [GEOGRAPHIC_DATA] ([GEOGRAPHIC_DATA…" at bounding box center [773, 440] width 1186 height 775
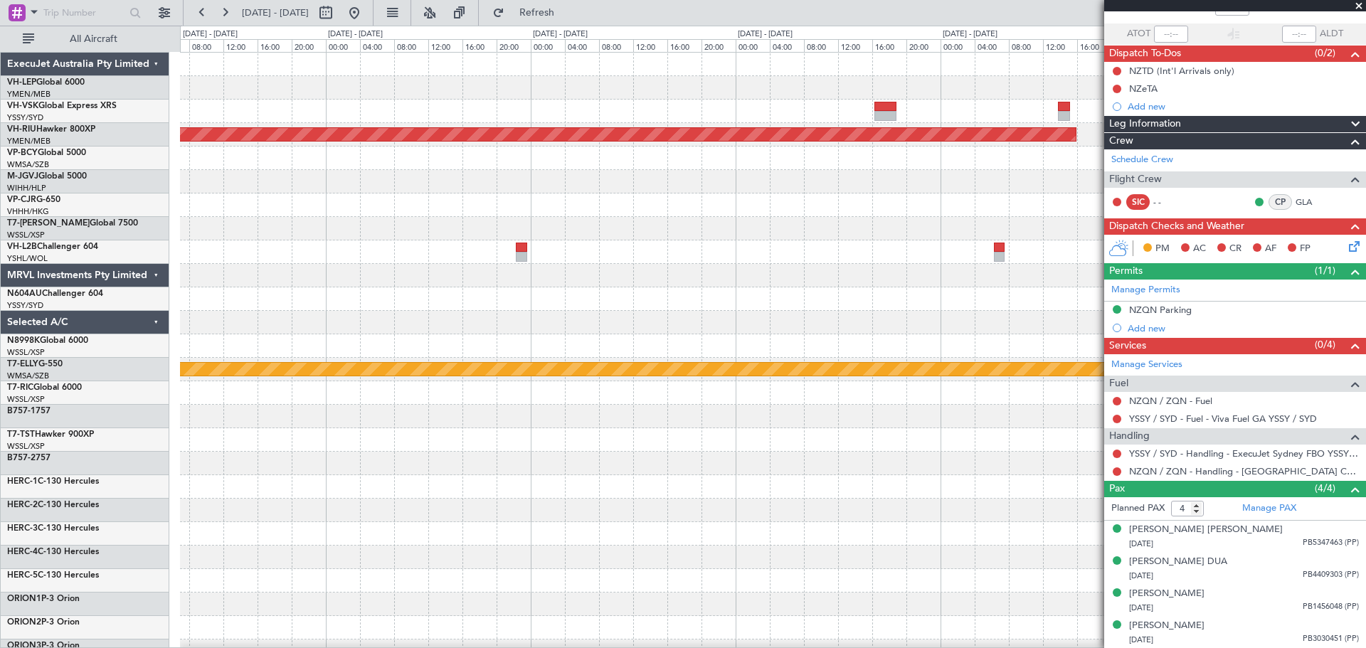
click at [140, 435] on div "- - KDAL 21:50 Z PHNL 05:05 Z - - PHNL 18:50 Z YSSY 04:20 Z Planned Maint [GEOG…" at bounding box center [683, 337] width 1366 height 623
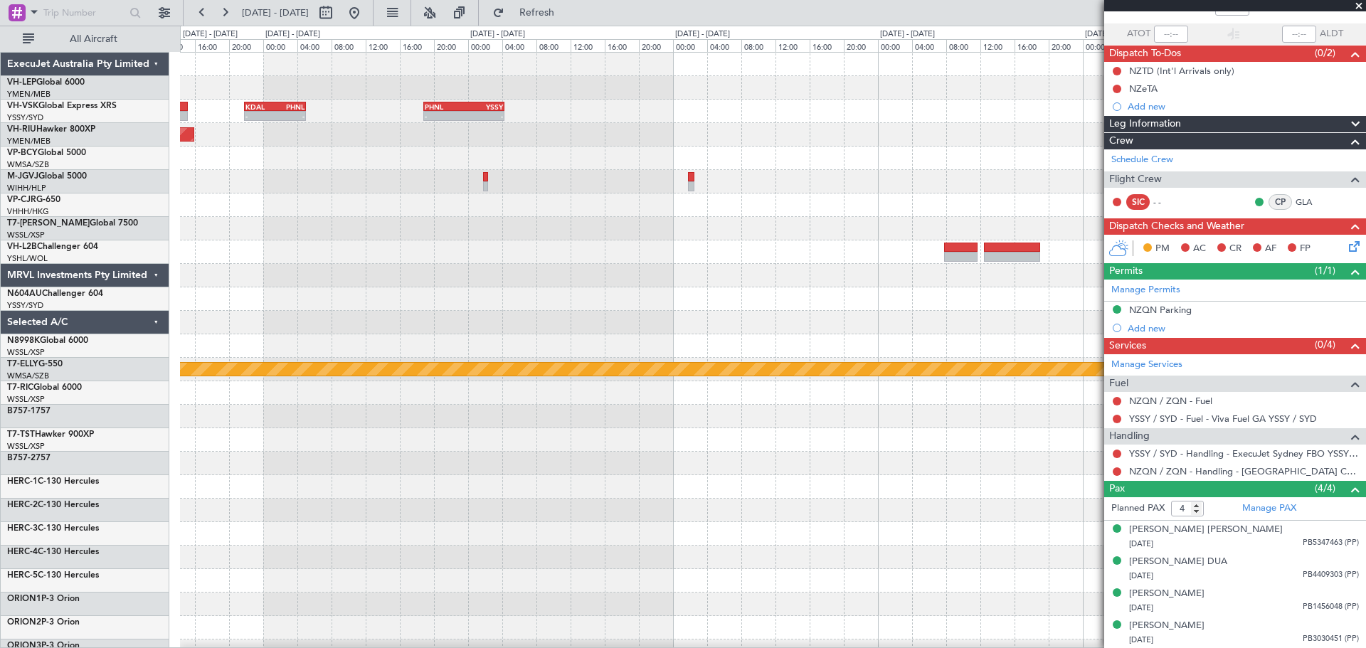
click at [54, 415] on div "- - KDAL 21:50 Z PHNL 05:05 Z - - PHNL 18:50 Z YSSY 04:20 Z Planned Maint [GEOG…" at bounding box center [683, 337] width 1366 height 623
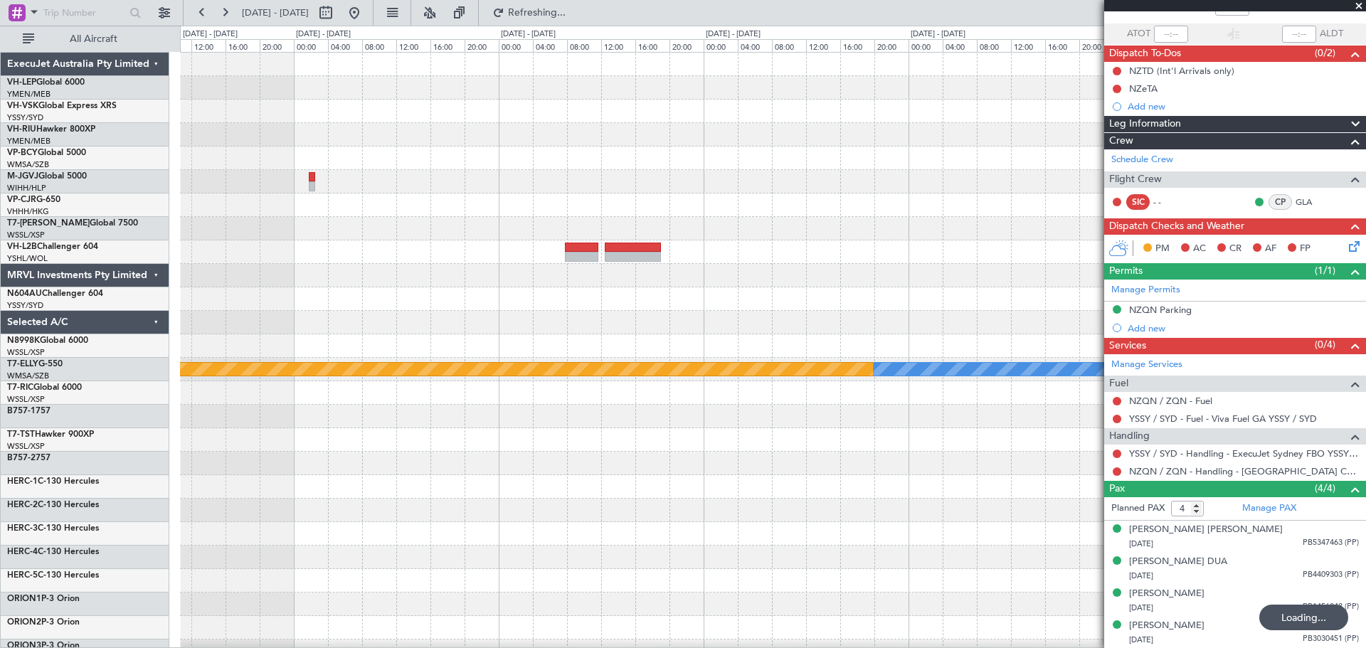
click at [232, 315] on div "- - PHNL 18:50 Z YSSY 04:20 Z - - KDAL 21:50 Z PHNL 05:05 Z [PERSON_NAME] Plann…" at bounding box center [773, 440] width 1186 height 775
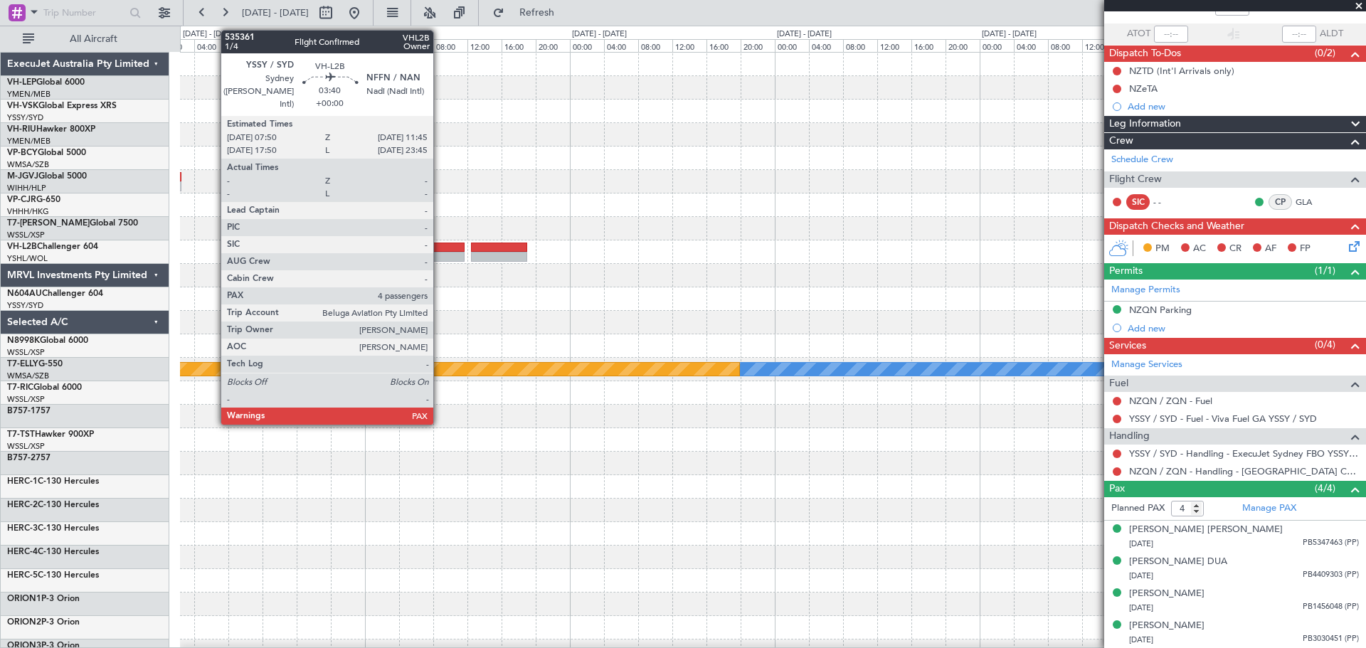
click at [440, 256] on div at bounding box center [447, 257] width 33 height 10
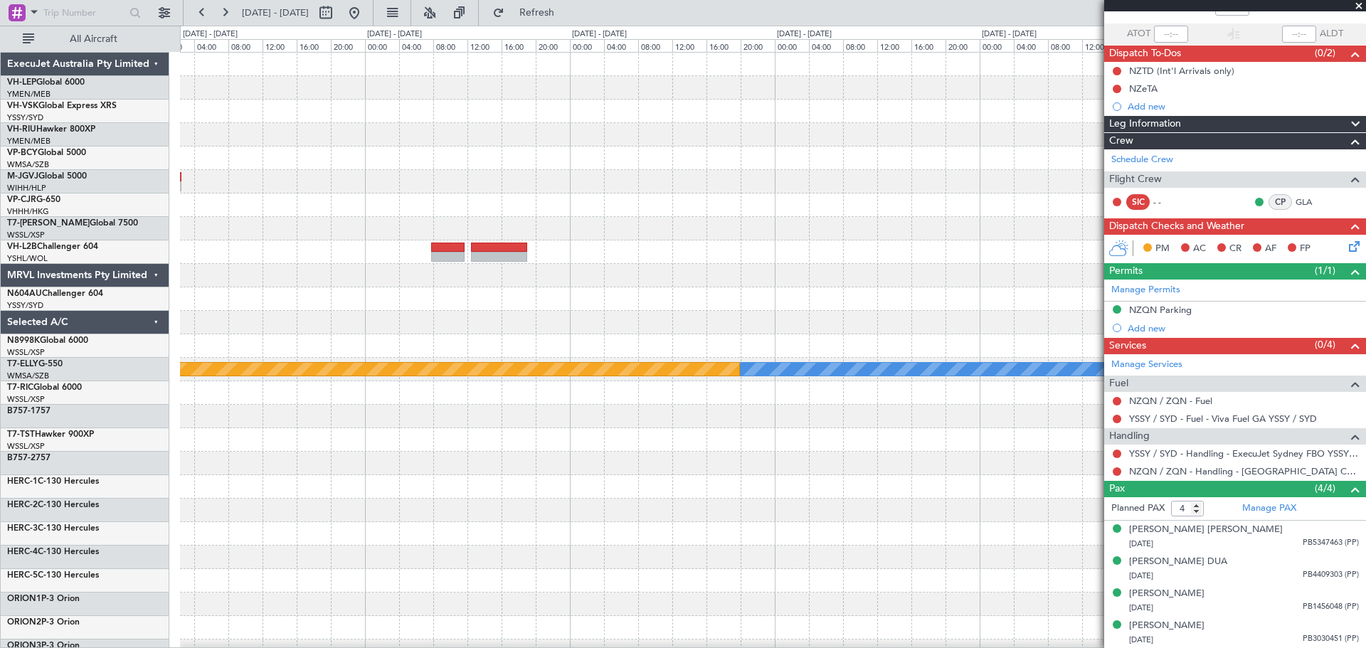
click at [496, 243] on div at bounding box center [499, 248] width 56 height 10
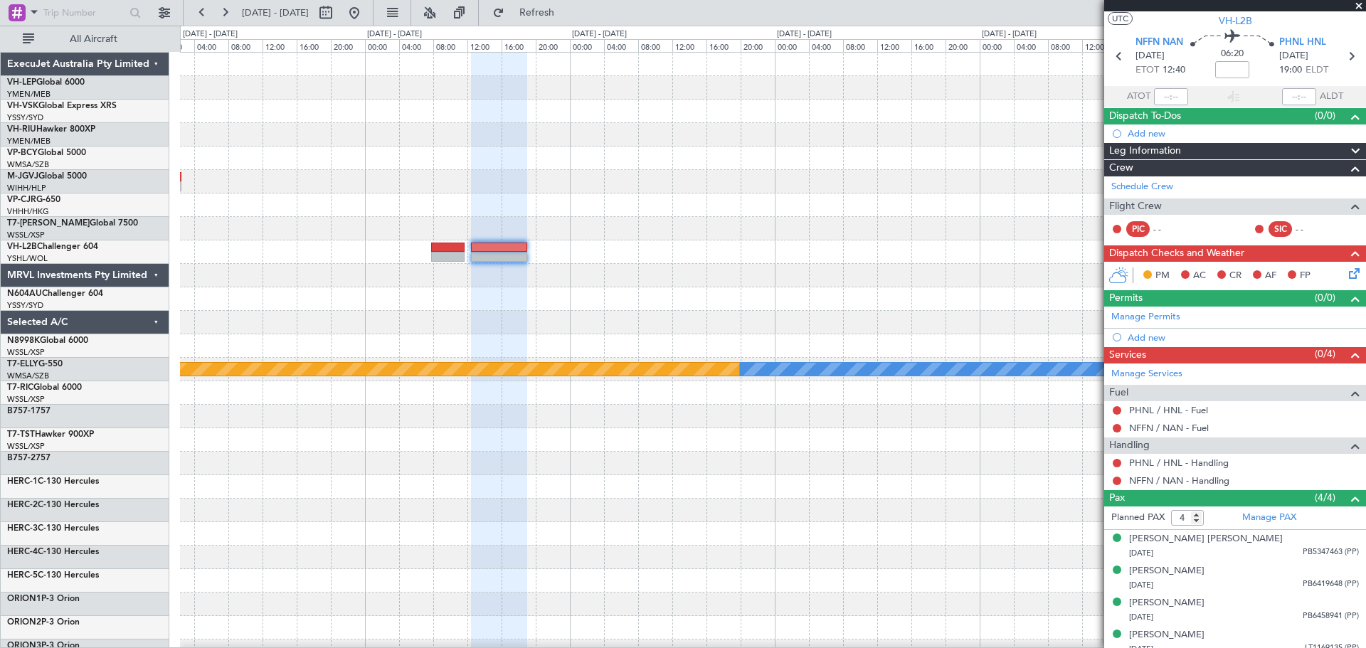
scroll to position [41, 0]
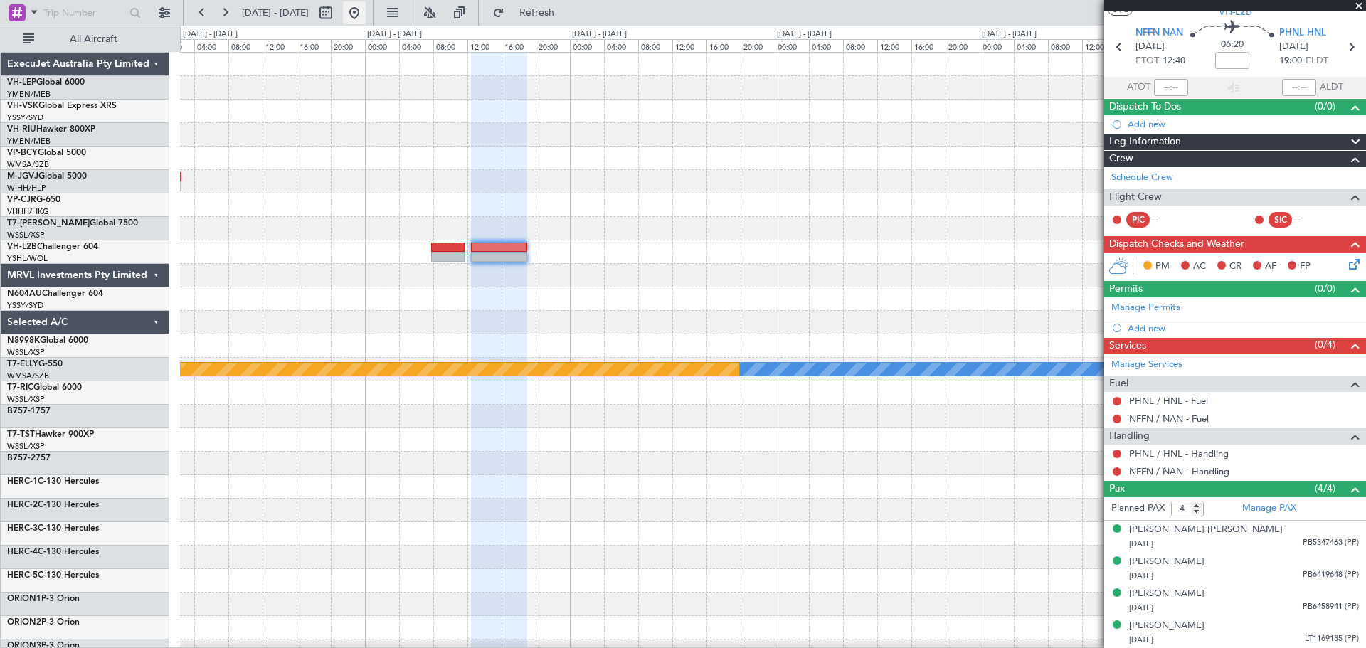
click at [366, 10] on button at bounding box center [354, 12] width 23 height 23
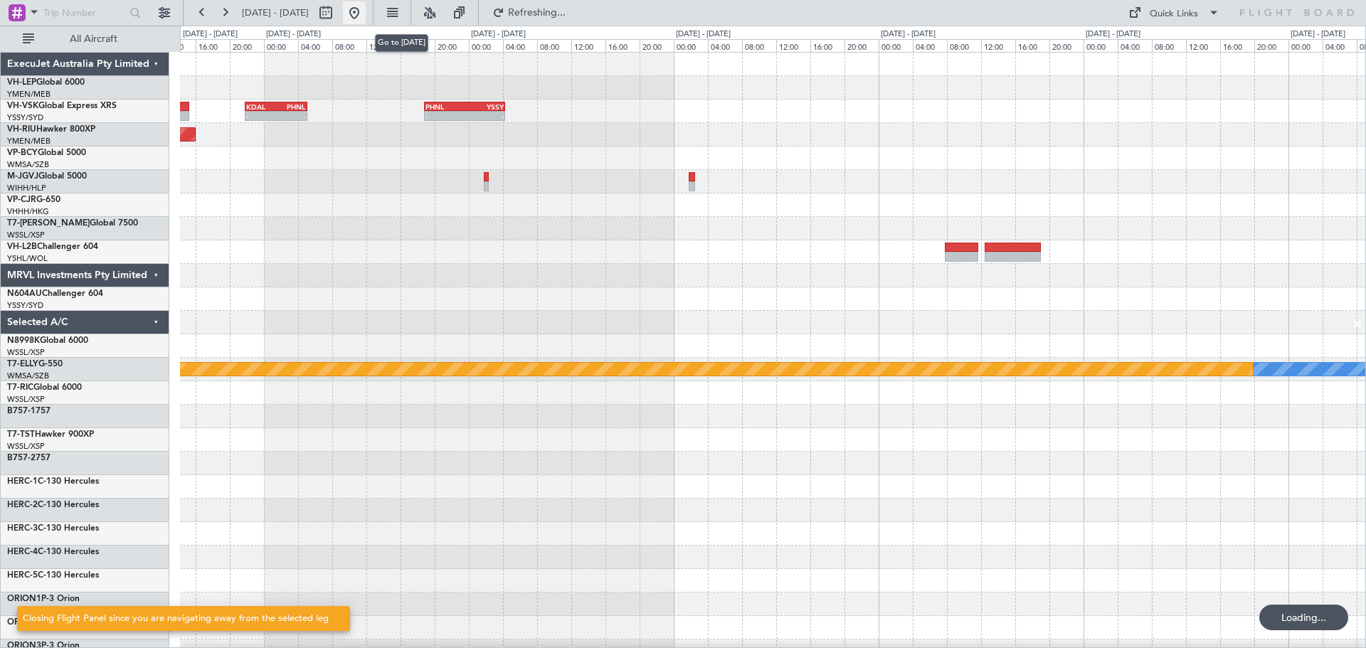
scroll to position [0, 0]
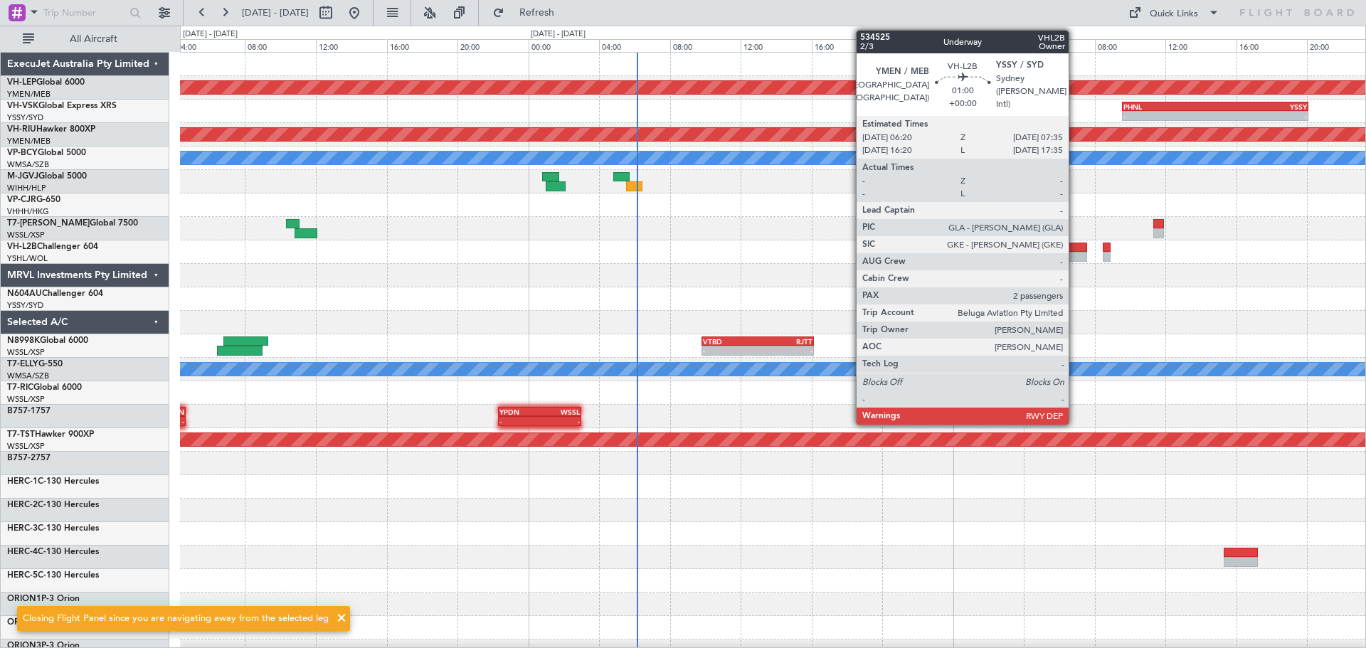
click at [1075, 251] on div at bounding box center [1076, 248] width 23 height 10
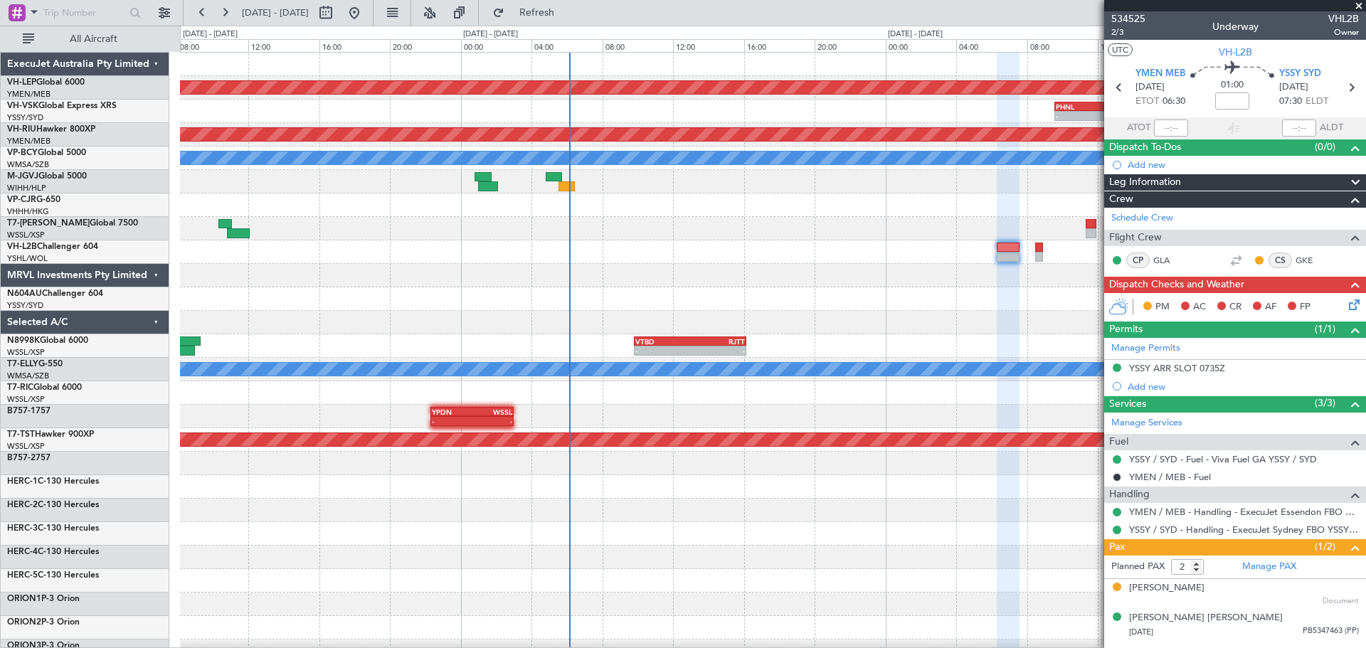
click at [390, 342] on div "Unplanned Maint Wichita (Wichita Mid-continent) - - PHNL 09:35 Z YSSY 20:05 Z P…" at bounding box center [773, 440] width 1186 height 775
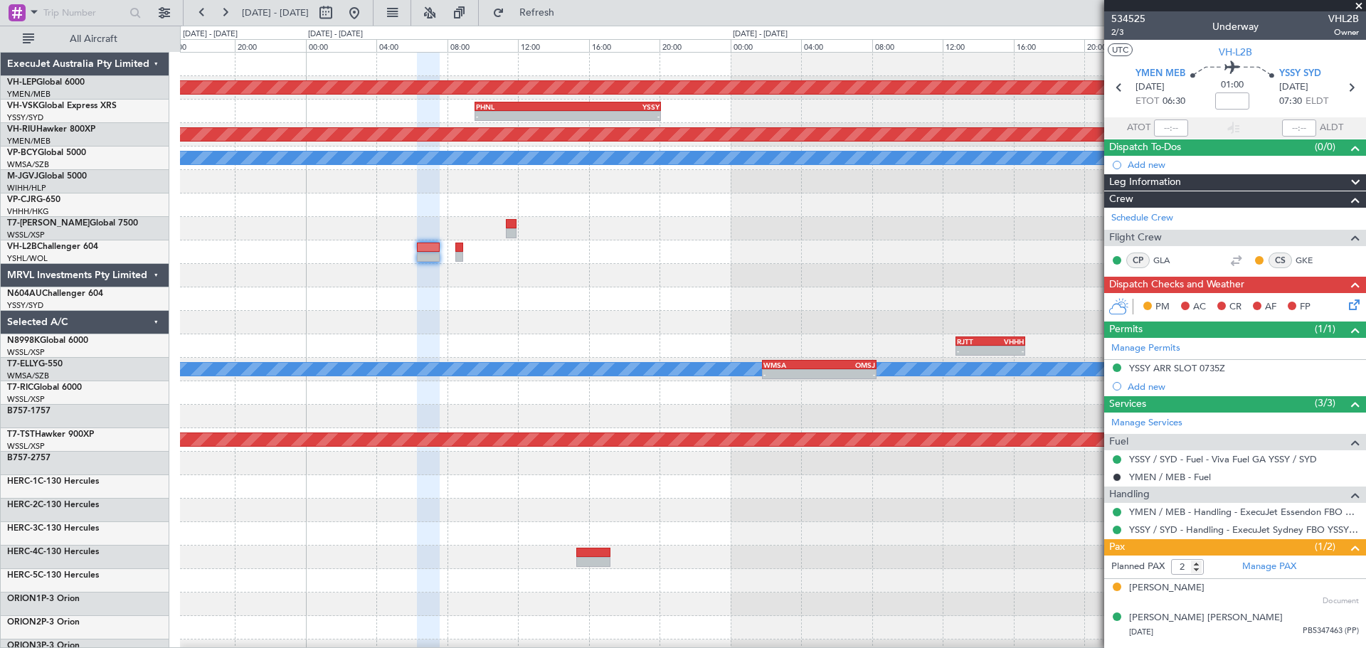
click at [718, 288] on div "Unplanned Maint Wichita (Wichita Mid-continent) - - PHNL 09:35 Z YSSY 20:05 Z P…" at bounding box center [773, 440] width 1186 height 775
